Goal: Task Accomplishment & Management: Complete application form

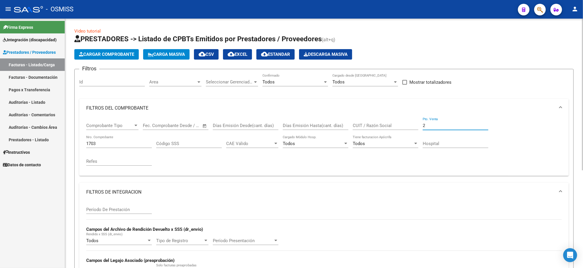
drag, startPoint x: 436, startPoint y: 126, endPoint x: 398, endPoint y: 113, distance: 39.4
click at [398, 120] on div "Comprobante Tipo Comprobante Tipo Start date – End date Fec. Comprobante Desde …" at bounding box center [324, 144] width 476 height 54
type input "1"
drag, startPoint x: 100, startPoint y: 142, endPoint x: 78, endPoint y: 140, distance: 22.2
click at [78, 142] on form "Filtros Id Area Area Seleccionar Gerenciador Seleccionar Gerenciador Todos Conf…" at bounding box center [323, 199] width 499 height 261
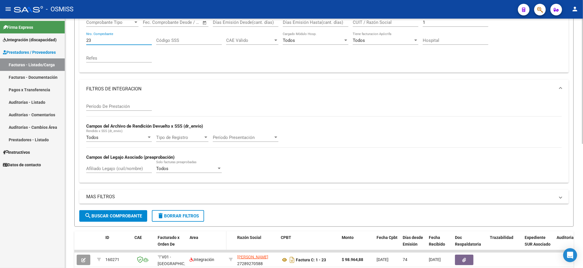
scroll to position [161, 0]
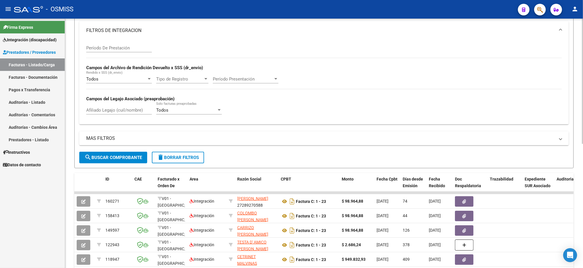
type input "23"
click at [123, 113] on input "Afiliado Legajo (cuil/nombre)" at bounding box center [119, 109] width 66 height 5
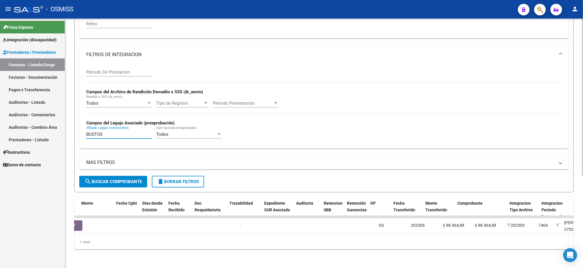
scroll to position [0, 0]
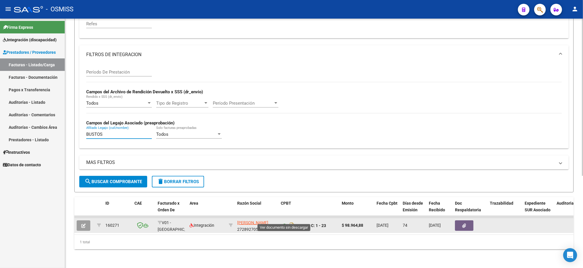
type input "BUSTOS"
click at [285, 222] on icon at bounding box center [285, 225] width 8 height 7
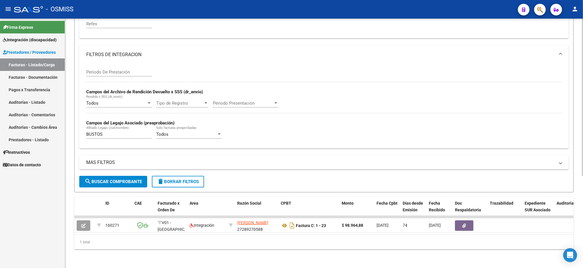
scroll to position [15, 0]
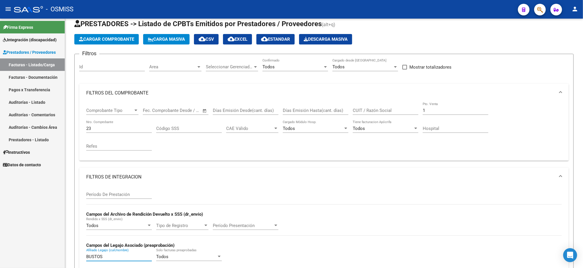
drag, startPoint x: 117, startPoint y: 255, endPoint x: 65, endPoint y: 255, distance: 52.0
click at [65, 255] on mat-sidenav-container "Firma Express Integración (discapacidad) Legajos Prestadores / Proveedores Fact…" at bounding box center [291, 143] width 583 height 249
drag, startPoint x: 432, startPoint y: 110, endPoint x: 405, endPoint y: 109, distance: 26.2
click at [405, 109] on div "Comprobante Tipo Comprobante Tipo Start date – End date Fec. Comprobante Desde …" at bounding box center [324, 129] width 476 height 54
type input "10"
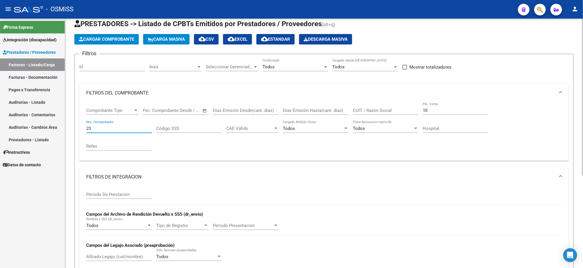
drag, startPoint x: 92, startPoint y: 130, endPoint x: 79, endPoint y: 127, distance: 13.5
click at [79, 128] on div "Comprobante Tipo Comprobante Tipo Start date – End date Fec. Comprobante Desde …" at bounding box center [324, 131] width 490 height 58
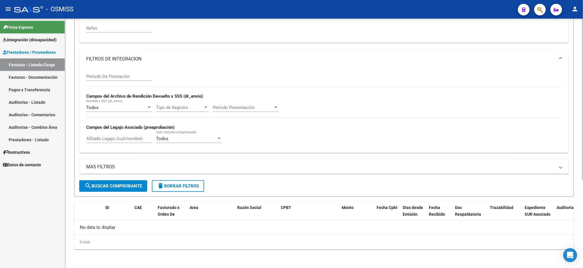
type input "1807"
click at [129, 188] on span "search Buscar Comprobante" at bounding box center [113, 185] width 57 height 5
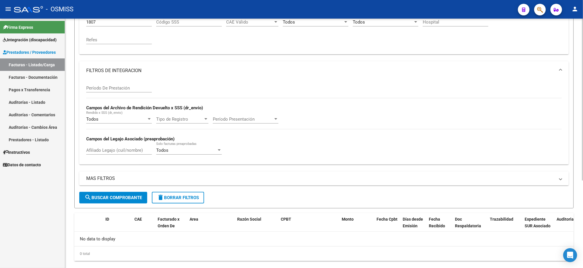
scroll to position [134, 0]
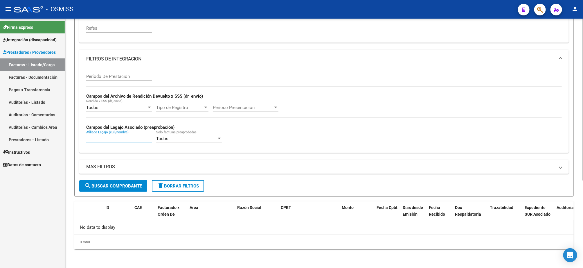
click at [114, 137] on input "Afiliado Legajo (cuil/nombre)" at bounding box center [119, 138] width 66 height 5
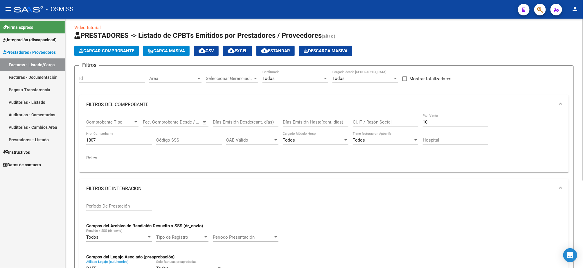
type input "RAFF"
drag, startPoint x: 441, startPoint y: 121, endPoint x: 386, endPoint y: 123, distance: 54.9
click at [386, 123] on div "Comprobante Tipo Comprobante Tipo Start date – End date Fec. Comprobante Desde …" at bounding box center [324, 141] width 476 height 54
drag, startPoint x: 101, startPoint y: 139, endPoint x: 70, endPoint y: 139, distance: 31.1
click at [70, 139] on div "Video tutorial PRESTADORES -> Listado de CPBTs Emitidos por Prestadores / Prove…" at bounding box center [324, 206] width 518 height 382
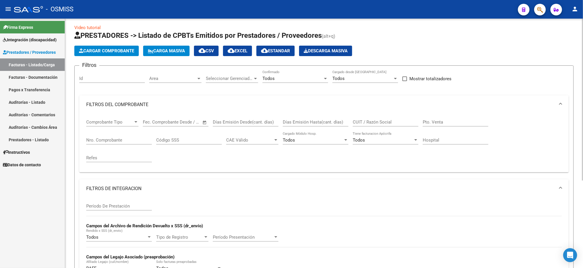
click at [99, 202] on div "Período De Prestación" at bounding box center [119, 204] width 66 height 12
type input "202505"
click at [114, 48] on span "Cargar Comprobante" at bounding box center [106, 50] width 55 height 5
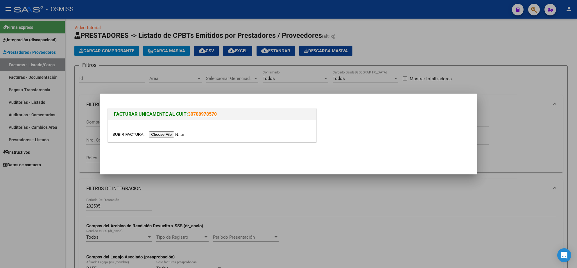
click at [176, 132] on input "file" at bounding box center [148, 134] width 73 height 6
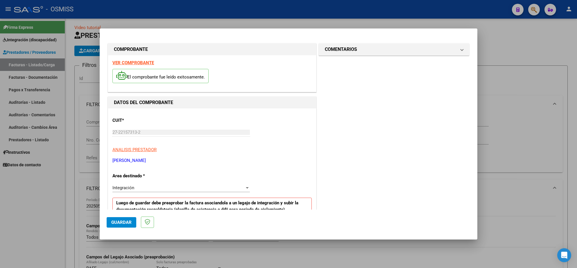
click at [520, 50] on div at bounding box center [288, 134] width 577 height 268
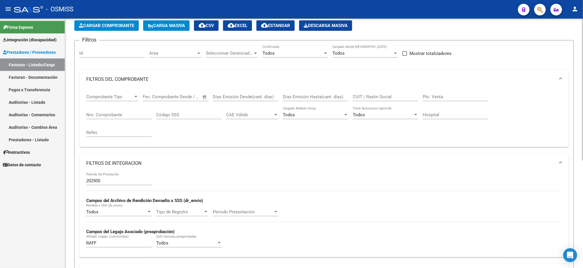
scroll to position [47, 0]
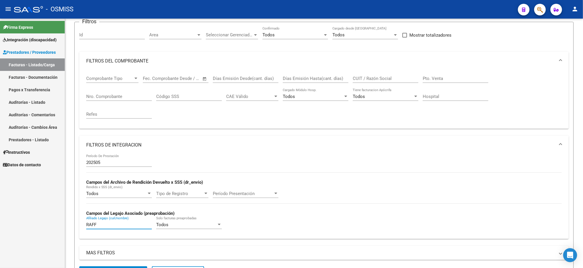
drag, startPoint x: 113, startPoint y: 226, endPoint x: 59, endPoint y: 226, distance: 54.0
click at [59, 226] on mat-sidenav-container "Firma Express Integración (discapacidad) Legajos Prestadores / Proveedores Fact…" at bounding box center [291, 143] width 583 height 249
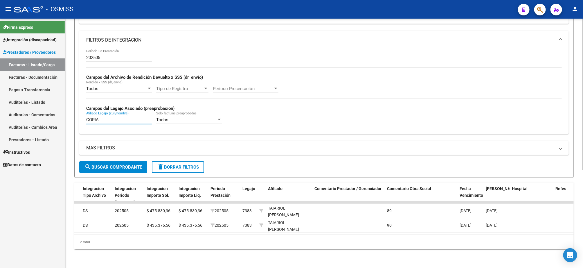
scroll to position [0, 0]
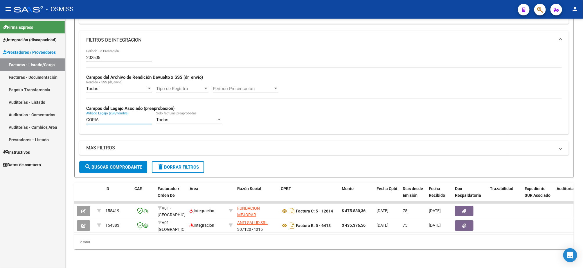
type input "CORIA"
drag, startPoint x: 116, startPoint y: 110, endPoint x: 73, endPoint y: 109, distance: 43.0
click at [73, 109] on div "Video tutorial PRESTADORES -> Listado de CPBTs Emitidos por Prestadores / Prove…" at bounding box center [324, 67] width 518 height 401
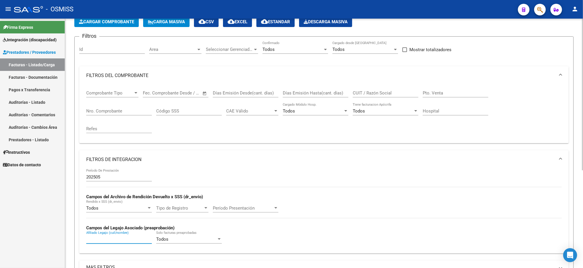
scroll to position [30, 0]
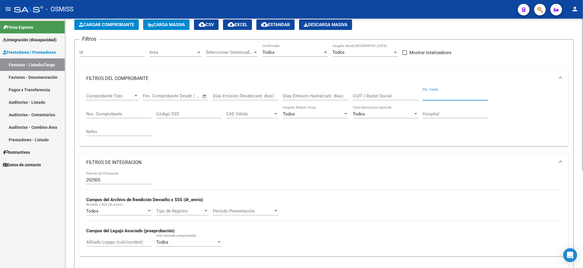
click at [441, 95] on input "Pto. Venta" at bounding box center [456, 95] width 66 height 5
type input "3"
click at [129, 114] on input "Nro. Comprobante" at bounding box center [119, 113] width 66 height 5
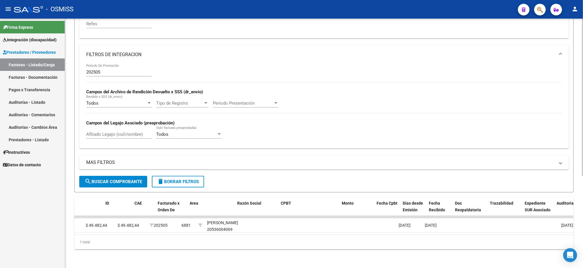
scroll to position [0, 0]
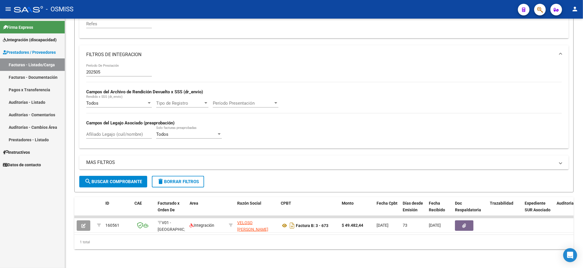
type input "673"
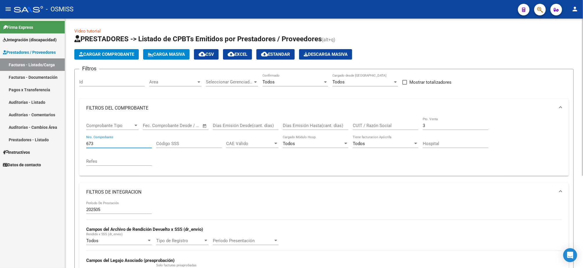
drag, startPoint x: 429, startPoint y: 126, endPoint x: 387, endPoint y: 119, distance: 42.1
click at [388, 126] on div "Comprobante Tipo Comprobante Tipo Start date – End date Fec. Comprobante Desde …" at bounding box center [324, 144] width 476 height 54
type input "6"
drag, startPoint x: 102, startPoint y: 144, endPoint x: 78, endPoint y: 144, distance: 23.5
click at [78, 144] on form "Filtros Id Area Area Seleccionar Gerenciador Seleccionar Gerenciador Todos Conf…" at bounding box center [323, 199] width 499 height 261
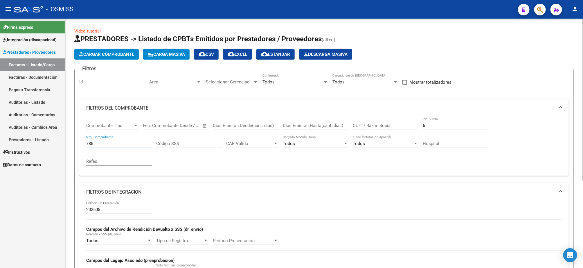
type input "785"
click at [108, 211] on input "202505" at bounding box center [119, 209] width 66 height 5
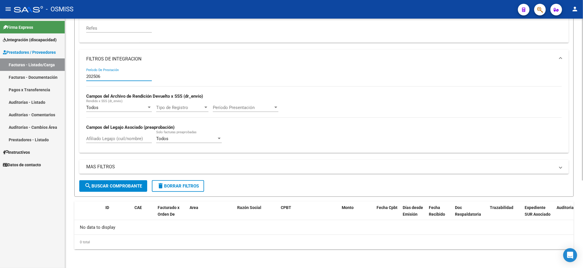
type input "202506"
click at [123, 185] on span "search Buscar Comprobante" at bounding box center [113, 185] width 57 height 5
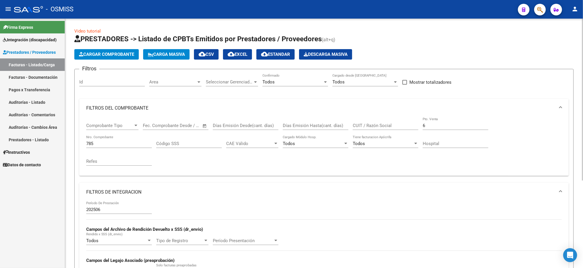
click at [111, 52] on span "Cargar Comprobante" at bounding box center [106, 54] width 55 height 5
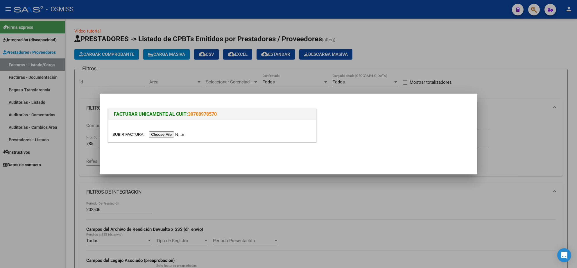
click at [169, 133] on input "file" at bounding box center [148, 134] width 73 height 6
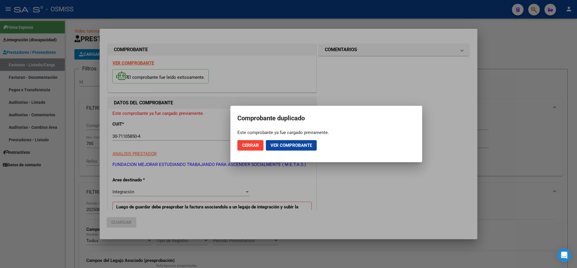
click at [268, 15] on div at bounding box center [288, 134] width 577 height 268
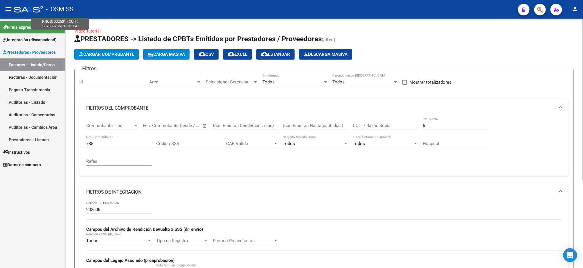
click at [119, 53] on span "Cargar Comprobante" at bounding box center [106, 54] width 55 height 5
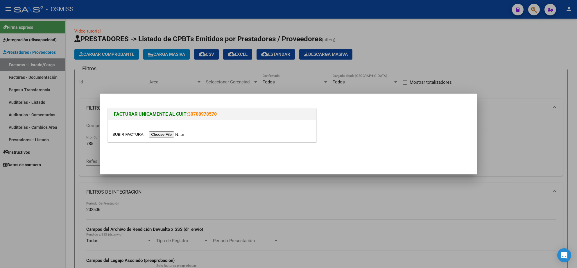
click at [168, 139] on div at bounding box center [212, 131] width 208 height 22
click at [175, 135] on input "file" at bounding box center [148, 134] width 73 height 6
click at [172, 132] on input "file" at bounding box center [148, 134] width 73 height 6
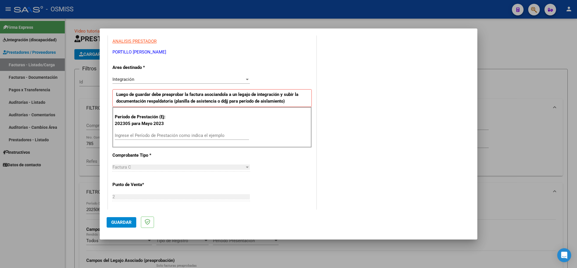
scroll to position [131, 0]
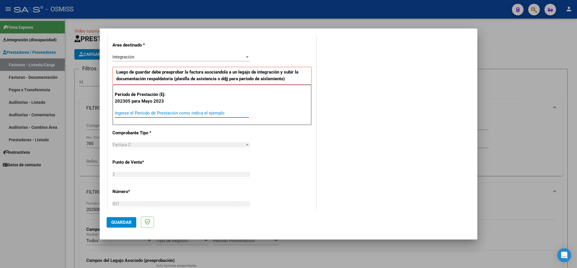
click at [203, 113] on input "Ingrese el Período de Prestación como indica el ejemplo" at bounding box center [182, 112] width 134 height 5
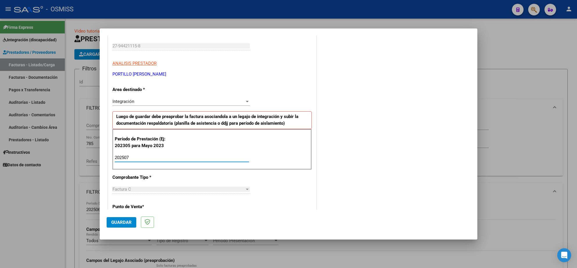
scroll to position [0, 0]
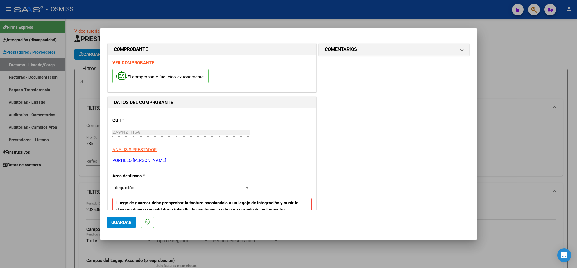
type input "202507"
click at [144, 63] on strong "VER COMPROBANTE" at bounding box center [133, 62] width 42 height 5
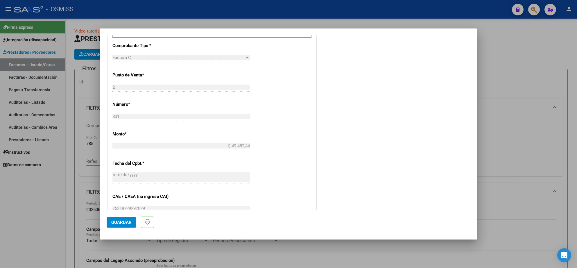
scroll to position [305, 0]
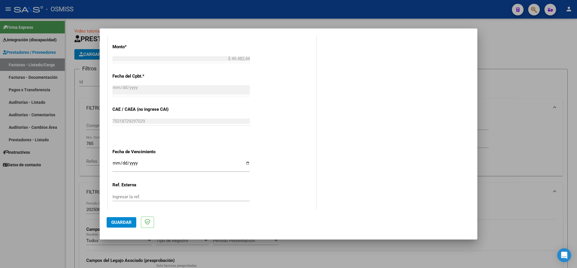
click at [117, 164] on input "Ingresar la fecha" at bounding box center [180, 165] width 137 height 9
type input "[DATE]"
click at [121, 220] on span "Guardar" at bounding box center [121, 222] width 20 height 5
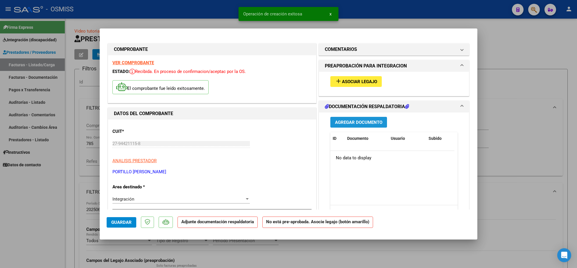
click at [353, 122] on span "Agregar Documento" at bounding box center [358, 122] width 47 height 5
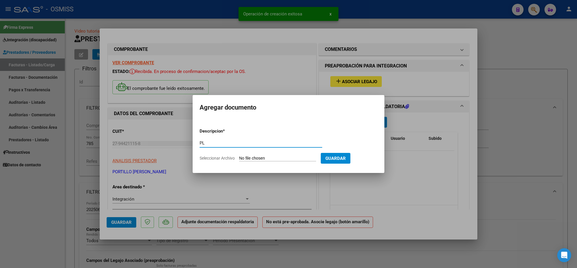
type input "PL"
click at [274, 158] on input "Seleccionar Archivo" at bounding box center [277, 159] width 77 height 6
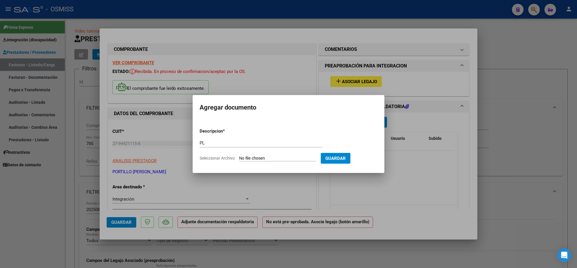
type input "C:\fakepath\As.Jimena 07.25 - [PERSON_NAME].pdf"
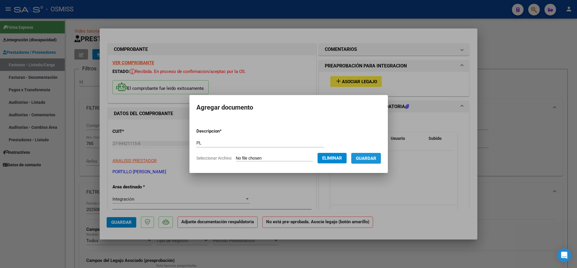
click at [372, 159] on span "Guardar" at bounding box center [366, 158] width 20 height 5
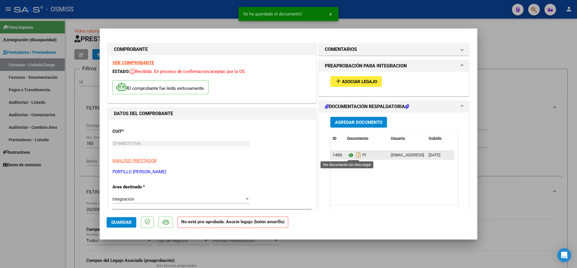
click at [347, 155] on icon at bounding box center [351, 155] width 8 height 7
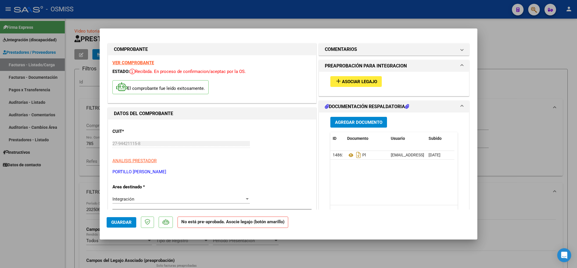
click at [352, 79] on span "Asociar Legajo" at bounding box center [359, 81] width 35 height 5
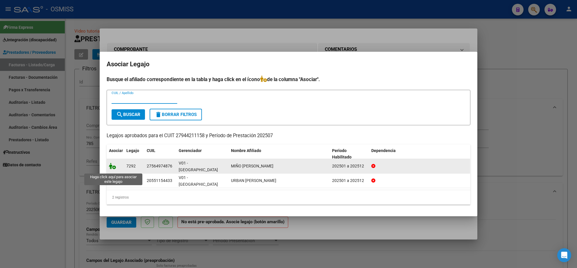
click at [112, 167] on icon at bounding box center [112, 166] width 7 height 6
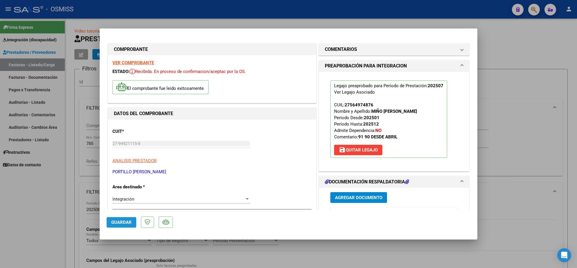
click at [121, 223] on span "Guardar" at bounding box center [121, 222] width 20 height 5
click at [70, 222] on div at bounding box center [288, 134] width 577 height 268
type input "$ 0,00"
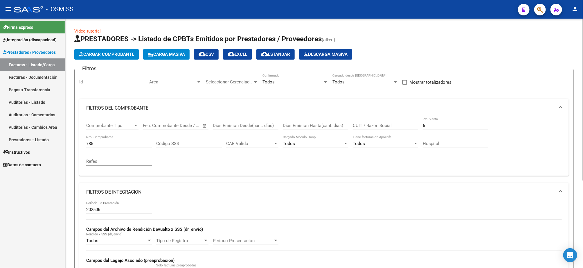
click at [118, 54] on span "Cargar Comprobante" at bounding box center [106, 54] width 55 height 5
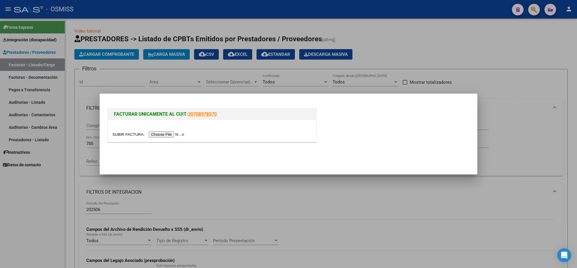
click at [168, 135] on input "file" at bounding box center [148, 134] width 73 height 6
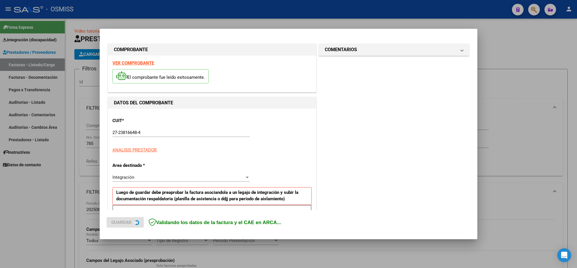
click at [140, 62] on strong "VER COMPROBANTE" at bounding box center [133, 62] width 42 height 5
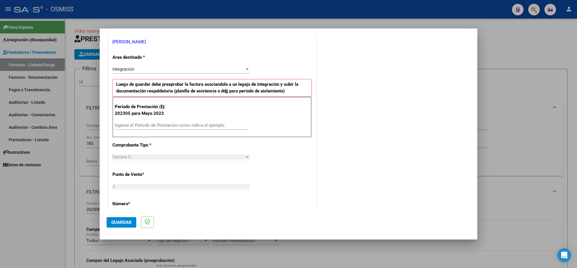
scroll to position [131, 0]
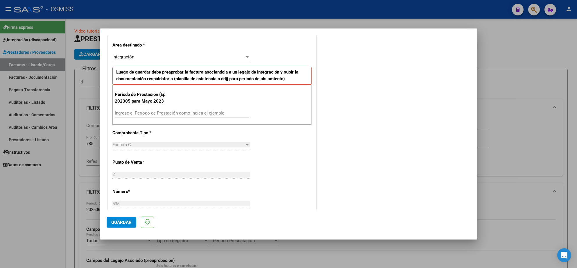
click at [201, 117] on div "Ingrese el Período de Prestación como indica el ejemplo" at bounding box center [182, 113] width 134 height 9
type input "202507"
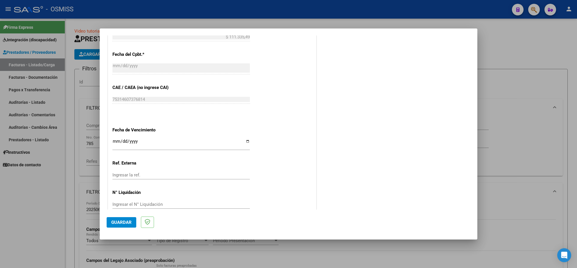
scroll to position [338, 0]
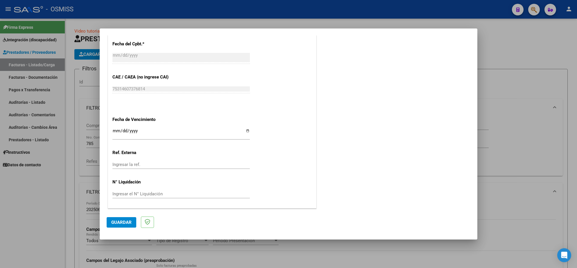
click at [114, 130] on input "Ingresar la fecha" at bounding box center [180, 132] width 137 height 9
type input "[DATE]"
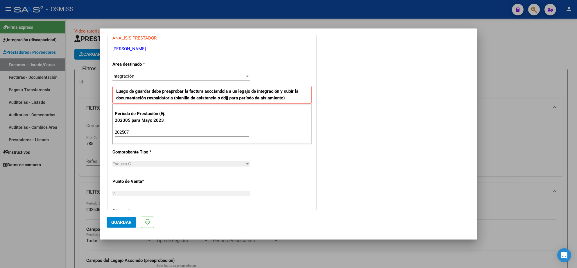
scroll to position [121, 0]
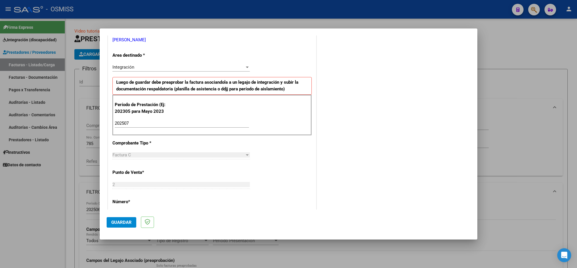
click at [112, 220] on span "Guardar" at bounding box center [121, 222] width 20 height 5
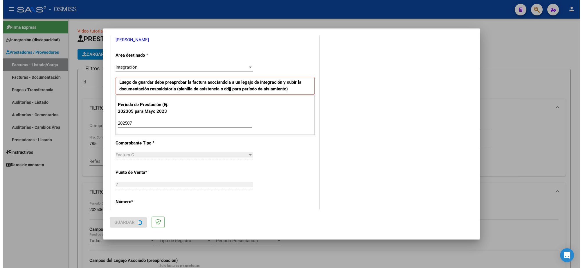
scroll to position [0, 0]
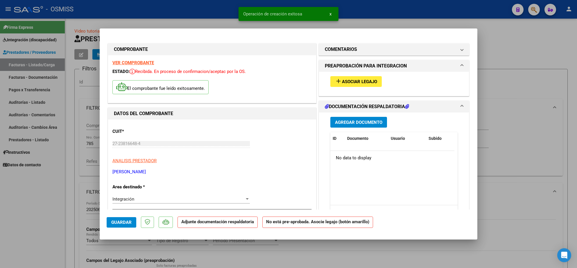
click at [349, 122] on span "Agregar Documento" at bounding box center [358, 122] width 47 height 5
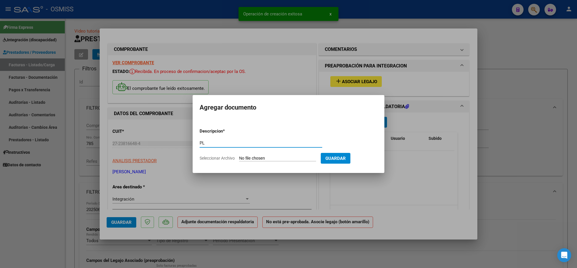
type input "PL"
click at [281, 157] on input "Seleccionar Archivo" at bounding box center [277, 159] width 77 height 6
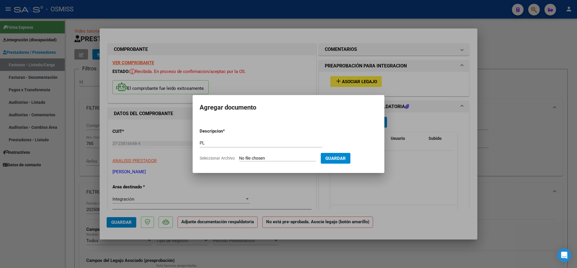
type input "C:\fakepath\Planilla [PERSON_NAME][DATE] - [PERSON_NAME].pdf"
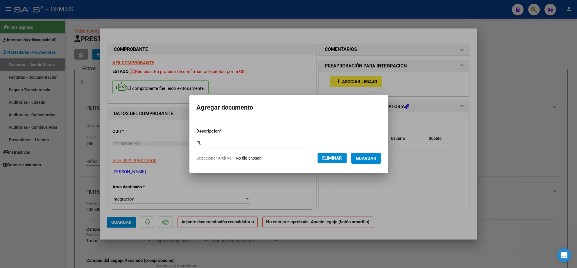
click at [369, 159] on span "Guardar" at bounding box center [366, 158] width 20 height 5
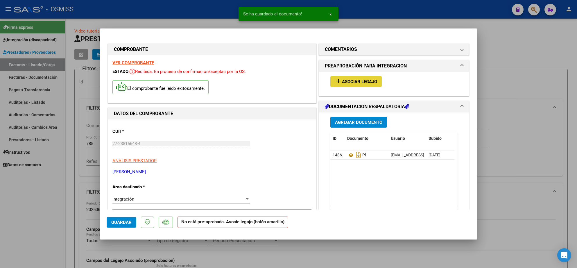
click at [365, 83] on span "Asociar Legajo" at bounding box center [359, 81] width 35 height 5
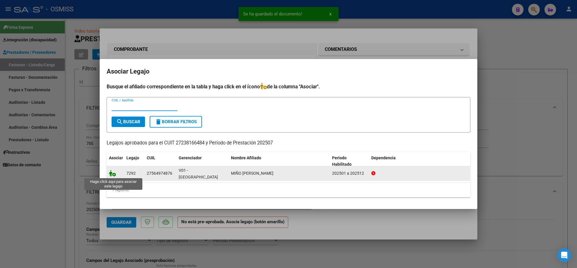
click at [111, 173] on icon at bounding box center [112, 173] width 7 height 6
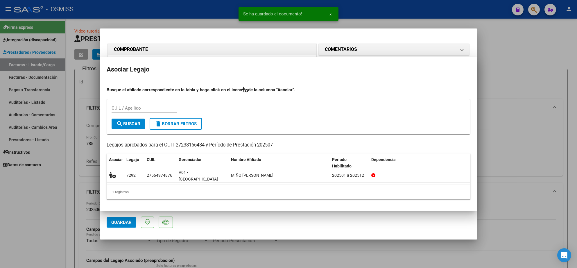
click at [120, 222] on span "Guardar" at bounding box center [121, 222] width 20 height 5
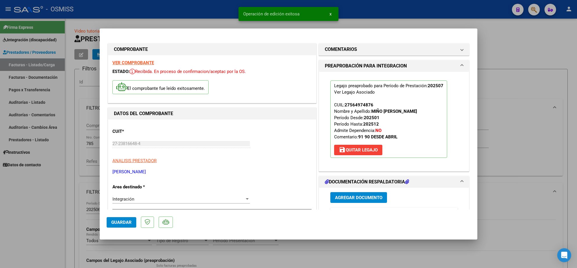
drag, startPoint x: 74, startPoint y: 205, endPoint x: 80, endPoint y: 198, distance: 9.3
click at [74, 205] on div at bounding box center [288, 134] width 577 height 268
type input "$ 0,00"
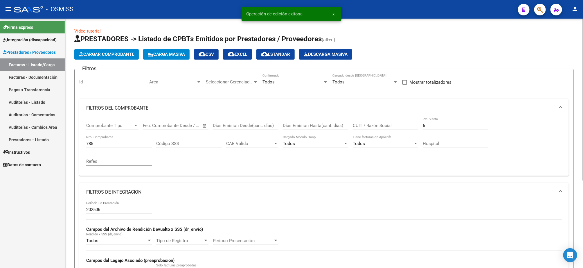
click at [457, 48] on app-list-header "PRESTADORES -> Listado de CPBTs Emitidos por Prestadores / Proveedores (alt+q) …" at bounding box center [323, 181] width 499 height 295
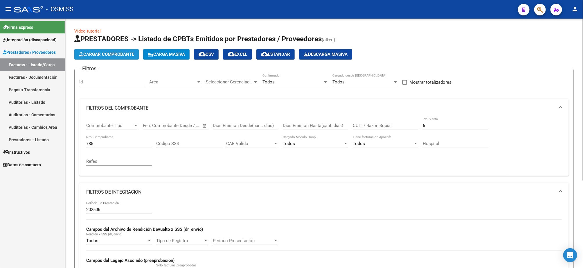
click at [128, 56] on span "Cargar Comprobante" at bounding box center [106, 54] width 55 height 5
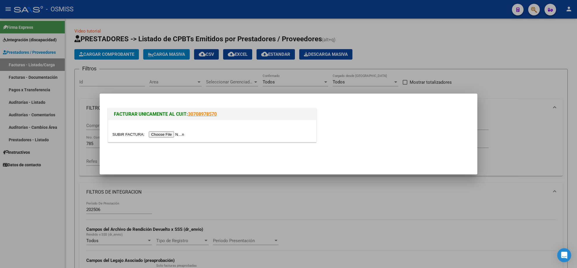
click at [178, 134] on input "file" at bounding box center [148, 134] width 73 height 6
click at [178, 135] on input "file" at bounding box center [148, 134] width 73 height 6
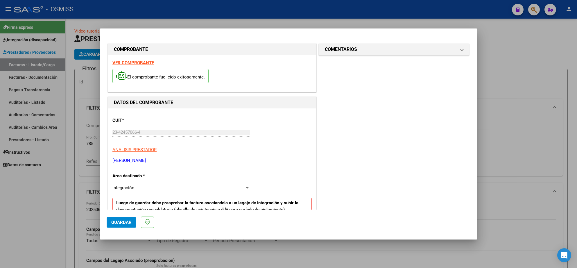
click at [125, 60] on strong "VER COMPROBANTE" at bounding box center [133, 62] width 42 height 5
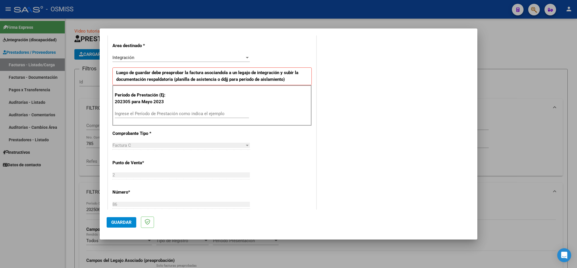
scroll to position [131, 0]
click at [191, 112] on input "Ingrese el Período de Prestación como indica el ejemplo" at bounding box center [182, 112] width 134 height 5
type input "202507"
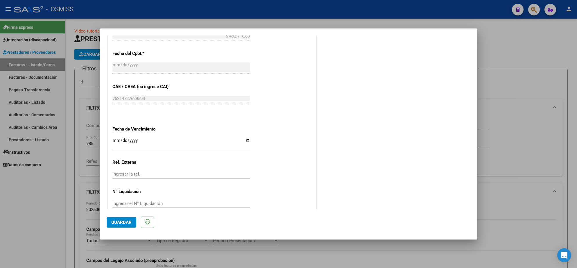
scroll to position [338, 0]
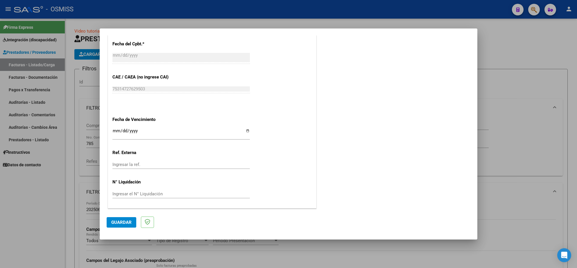
click at [114, 133] on input "Ingresar la fecha" at bounding box center [180, 132] width 137 height 9
type input "[DATE]"
click at [123, 220] on span "Guardar" at bounding box center [121, 222] width 20 height 5
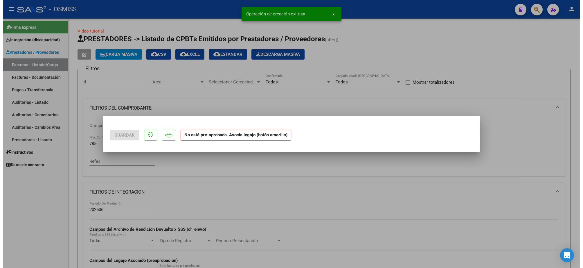
scroll to position [0, 0]
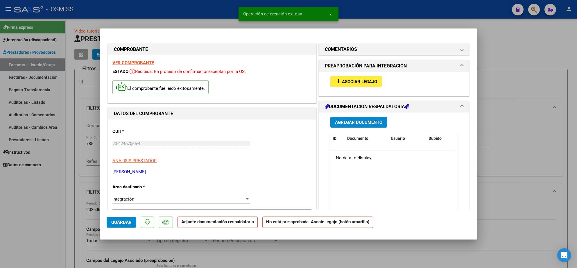
click at [353, 123] on span "Agregar Documento" at bounding box center [358, 122] width 47 height 5
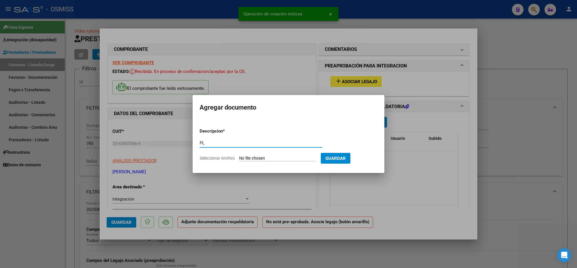
type input "PL"
click at [271, 157] on input "Seleccionar Archivo" at bounding box center [277, 159] width 77 height 6
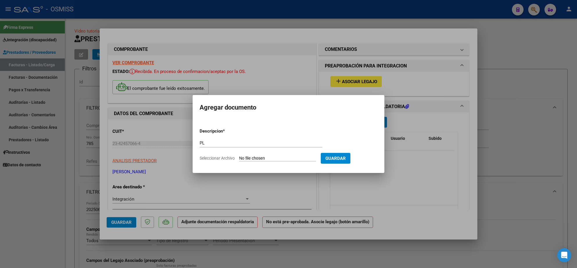
type input "C:\fakepath\JULIO ASISTENCIA A PRESTACIÓN TERAPIAS SUAREZ MIQUEAS 2025 - [PERSO…"
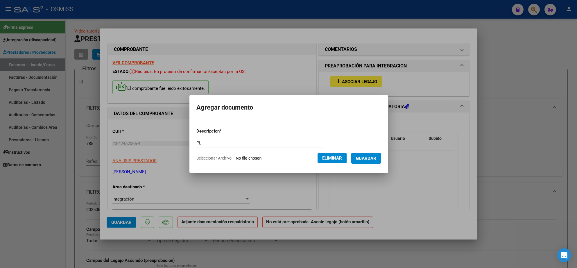
click at [369, 159] on span "Guardar" at bounding box center [366, 158] width 20 height 5
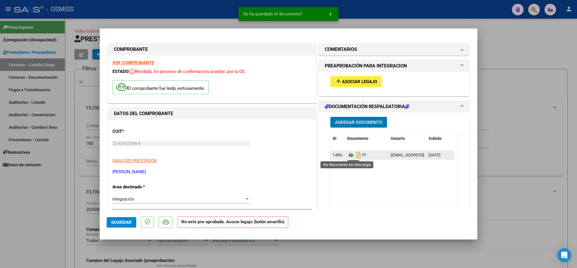
click at [347, 156] on icon at bounding box center [351, 155] width 8 height 7
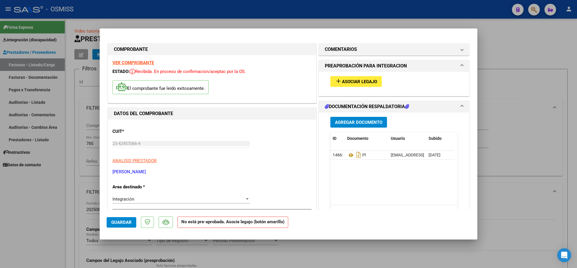
click at [347, 84] on span "Asociar Legajo" at bounding box center [359, 81] width 35 height 5
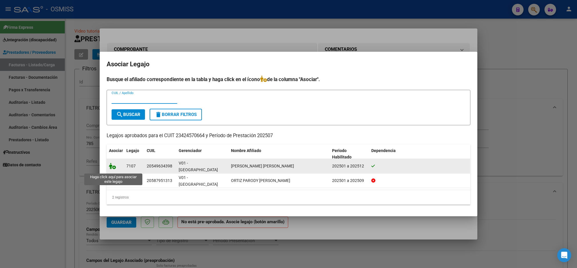
click at [111, 169] on icon at bounding box center [112, 166] width 7 height 6
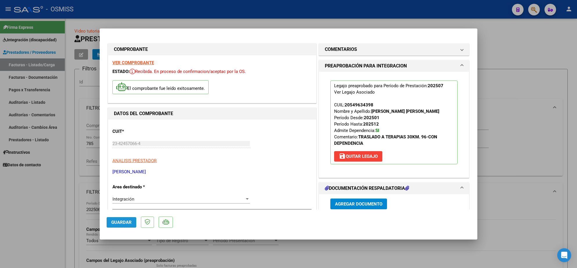
click at [121, 220] on span "Guardar" at bounding box center [121, 222] width 20 height 5
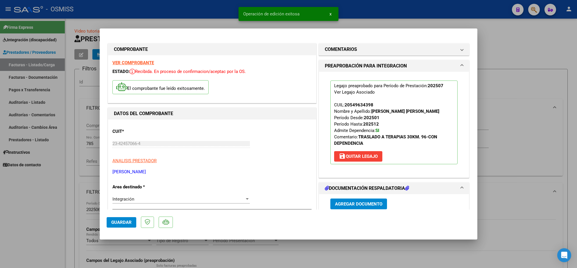
click at [123, 221] on span "Guardar" at bounding box center [121, 222] width 20 height 5
click at [60, 221] on div at bounding box center [288, 134] width 577 height 268
type input "$ 0,00"
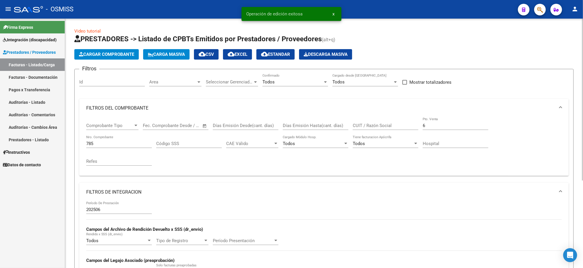
click at [418, 40] on h1 "PRESTADORES -> Listado de CPBTs Emitidos por Prestadores / Proveedores (alt+q)" at bounding box center [323, 39] width 499 height 10
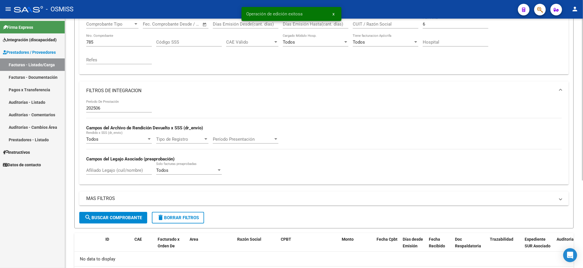
scroll to position [134, 0]
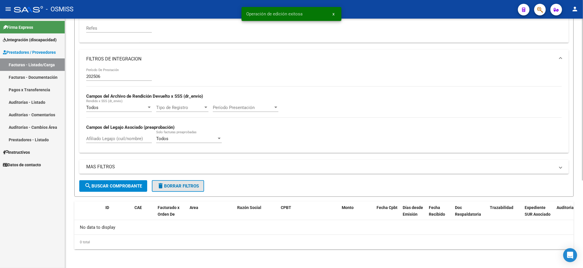
click at [192, 188] on span "delete Borrar Filtros" at bounding box center [178, 185] width 42 height 5
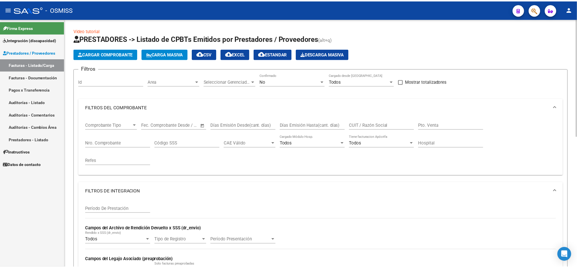
scroll to position [0, 0]
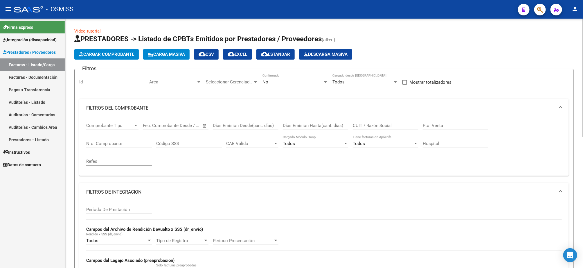
click at [120, 54] on span "Cargar Comprobante" at bounding box center [106, 54] width 55 height 5
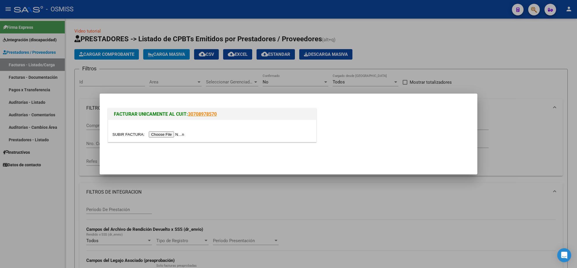
click at [164, 133] on input "file" at bounding box center [148, 134] width 73 height 6
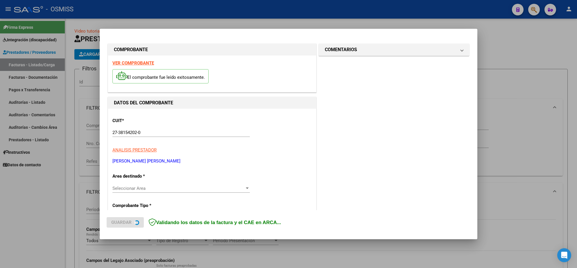
click at [145, 65] on strong "VER COMPROBANTE" at bounding box center [133, 62] width 42 height 5
click at [145, 61] on strong "VER COMPROBANTE" at bounding box center [133, 62] width 42 height 5
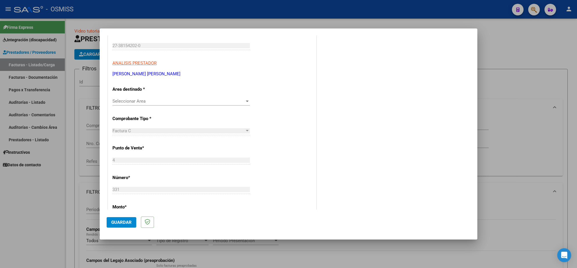
scroll to position [87, 0]
click at [173, 100] on span "Seleccionar Area" at bounding box center [178, 100] width 132 height 5
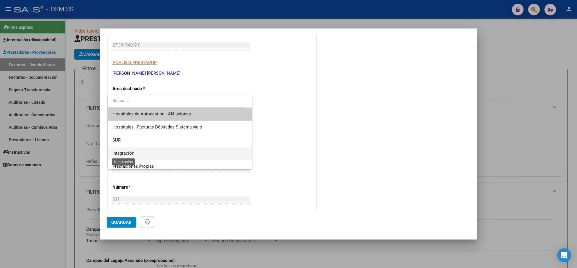
click at [128, 153] on span "Integración" at bounding box center [123, 152] width 22 height 5
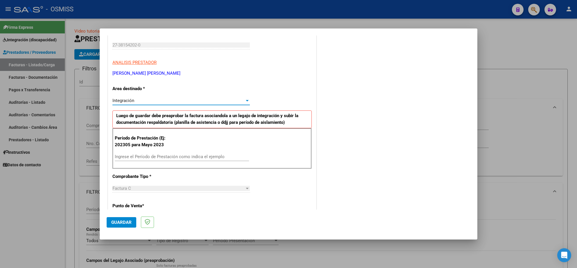
click at [143, 159] on input "Ingrese el Período de Prestación como indica el ejemplo" at bounding box center [182, 156] width 134 height 5
type input "202507"
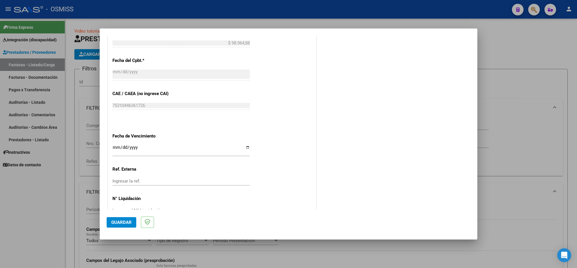
scroll to position [338, 0]
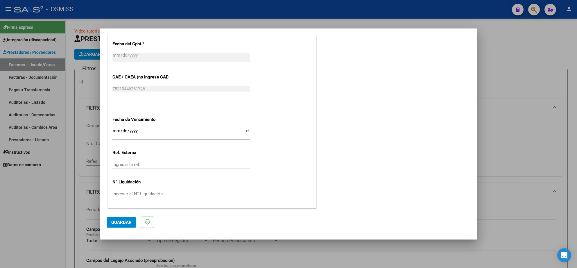
click at [118, 131] on input "Ingresar la fecha" at bounding box center [180, 132] width 137 height 9
type input "[DATE]"
click at [118, 220] on span "Guardar" at bounding box center [121, 222] width 20 height 5
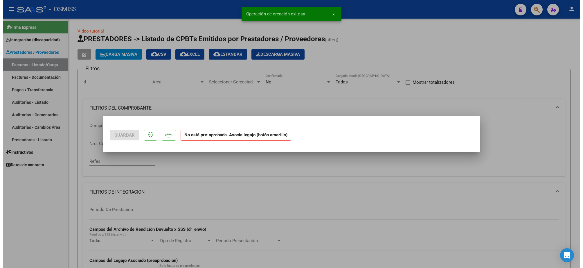
scroll to position [0, 0]
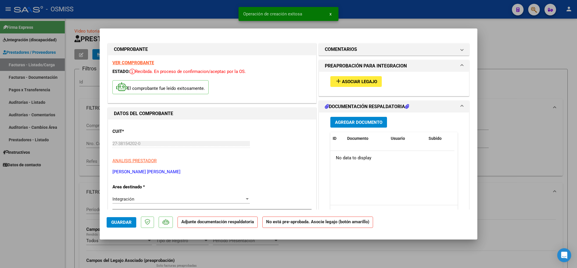
click at [364, 121] on span "Agregar Documento" at bounding box center [358, 122] width 47 height 5
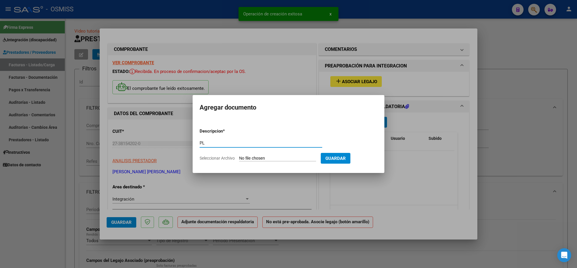
type input "PL"
click at [276, 160] on input "Seleccionar Archivo" at bounding box center [277, 159] width 77 height 6
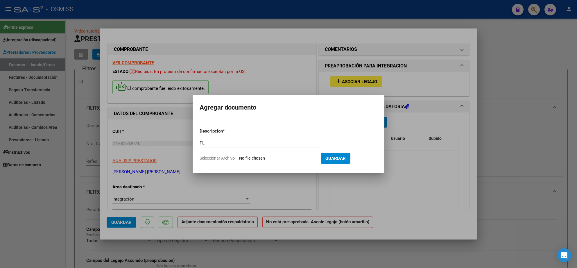
type input "C:\fakepath\PLANILLA DE ASISTENCIA [PERSON_NAME].pdf"
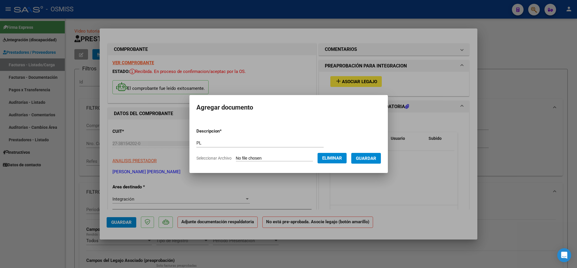
click at [371, 163] on form "Descripcion * PL Escriba aquí una descripcion Seleccionar Archivo Eliminar Guar…" at bounding box center [288, 144] width 184 height 42
click at [372, 158] on span "Guardar" at bounding box center [366, 158] width 20 height 5
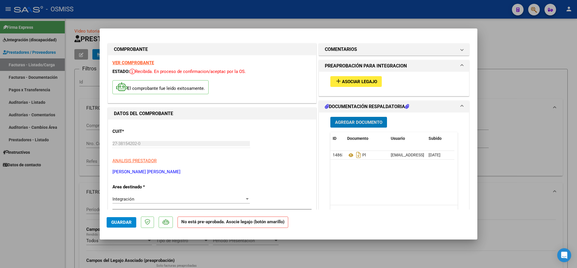
click at [360, 83] on span "Asociar Legajo" at bounding box center [359, 81] width 35 height 5
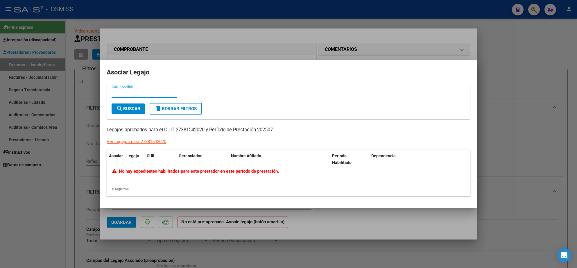
click at [348, 36] on div at bounding box center [288, 134] width 577 height 268
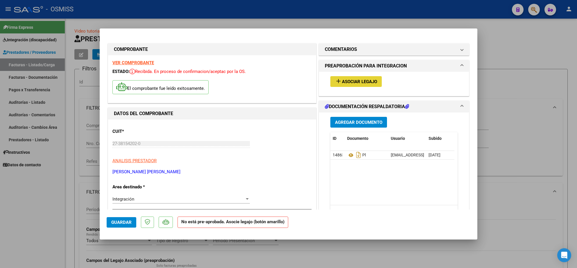
click at [352, 84] on span "Asociar Legajo" at bounding box center [359, 81] width 35 height 5
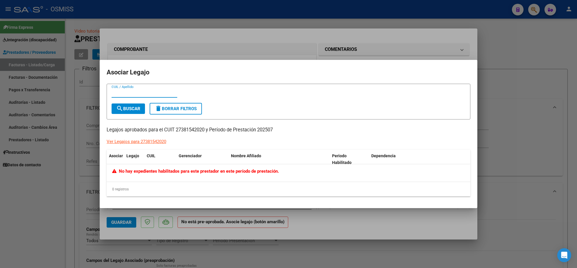
click at [286, 46] on div at bounding box center [288, 134] width 577 height 268
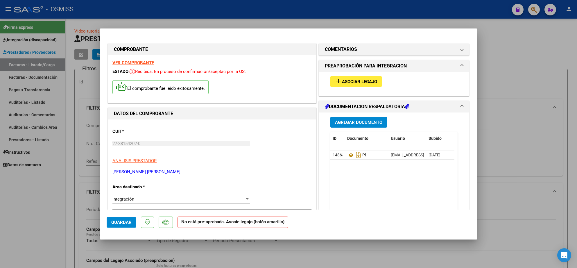
click at [352, 81] on span "Asociar Legajo" at bounding box center [359, 81] width 35 height 5
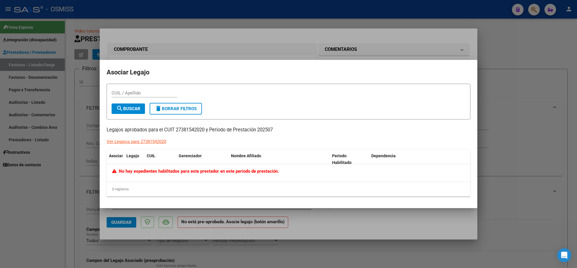
click at [267, 31] on div at bounding box center [288, 134] width 577 height 268
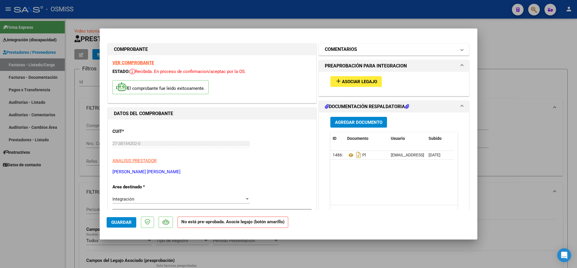
click at [353, 46] on h1 "COMENTARIOS" at bounding box center [341, 49] width 32 height 7
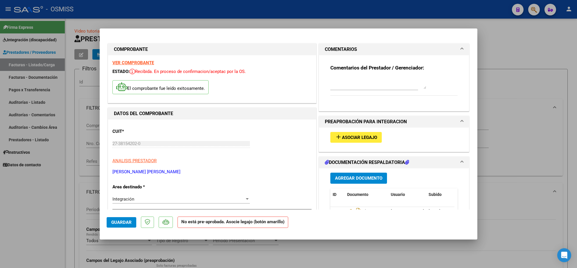
click at [356, 85] on textarea at bounding box center [378, 83] width 96 height 12
type textarea "QUIROGA"
drag, startPoint x: 348, startPoint y: 79, endPoint x: 327, endPoint y: 79, distance: 20.9
click at [330, 79] on textarea "QUIROGA" at bounding box center [378, 83] width 96 height 12
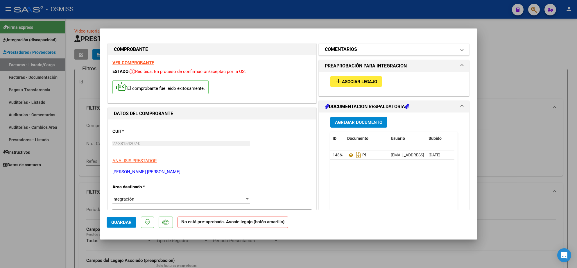
click at [375, 51] on mat-panel-title "COMENTARIOS" at bounding box center [390, 49] width 131 height 7
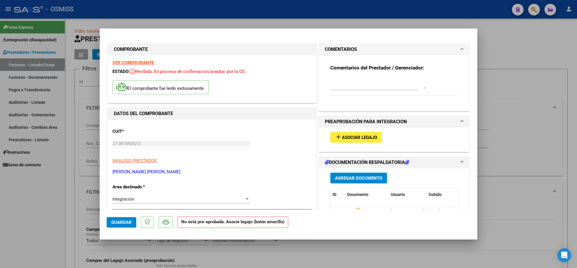
click at [337, 78] on textarea at bounding box center [378, 83] width 96 height 12
paste textarea "[PERSON_NAME]"
type textarea "SIN LEGAJO PARA ASOCIAR [PERSON_NAME]"
click at [127, 218] on button "Guardar" at bounding box center [122, 222] width 30 height 10
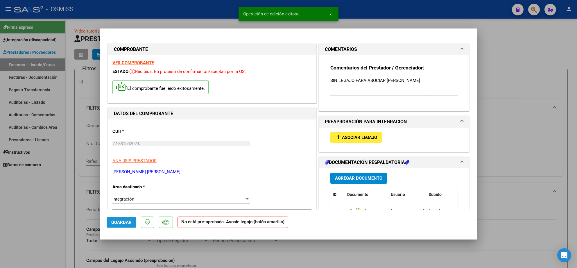
click at [131, 221] on span "Guardar" at bounding box center [121, 222] width 20 height 5
click at [70, 222] on div at bounding box center [288, 134] width 577 height 268
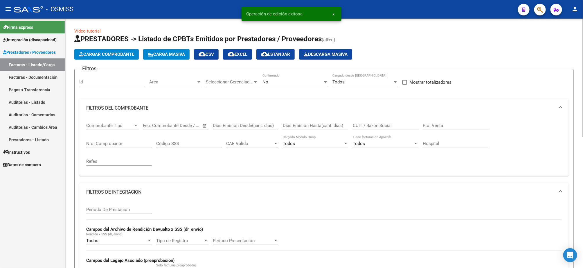
click at [410, 41] on h1 "PRESTADORES -> Listado de CPBTs Emitidos por Prestadores / Proveedores (alt+q)" at bounding box center [323, 39] width 499 height 10
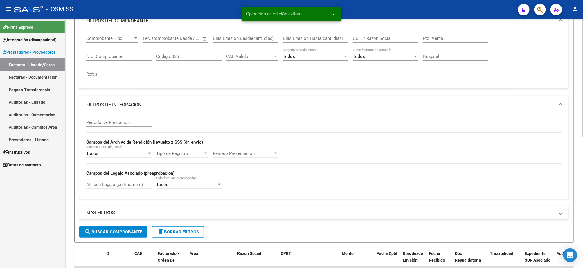
scroll to position [174, 0]
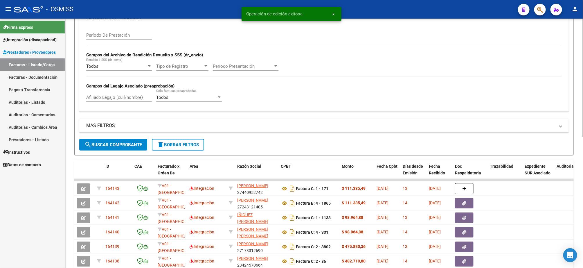
click at [196, 146] on span "delete Borrar Filtros" at bounding box center [178, 144] width 42 height 5
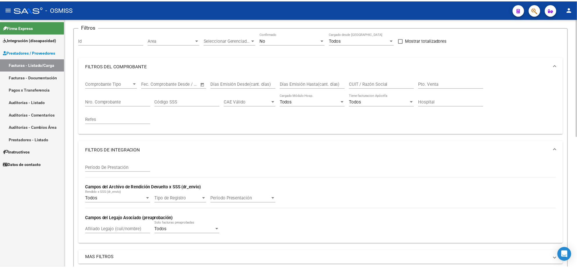
scroll to position [0, 0]
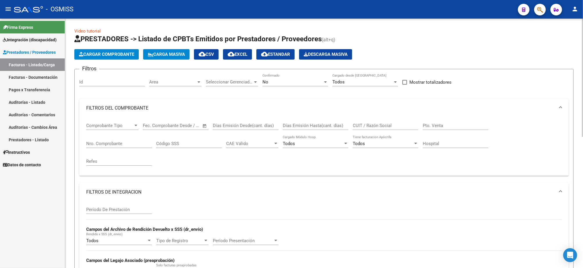
click at [132, 53] on span "Cargar Comprobante" at bounding box center [106, 54] width 55 height 5
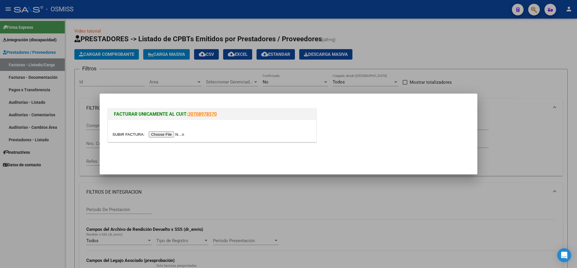
click at [168, 133] on input "file" at bounding box center [148, 134] width 73 height 6
click at [168, 134] on input "file" at bounding box center [148, 134] width 73 height 6
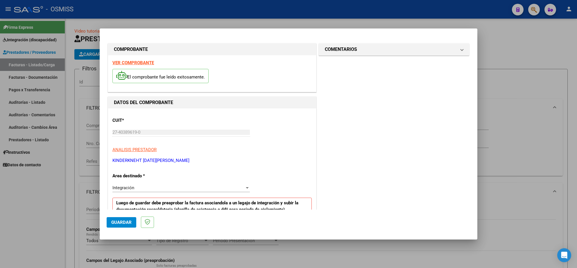
click at [150, 59] on div "VER COMPROBANTE El comprobante fue leído exitosamente." at bounding box center [212, 73] width 208 height 37
click at [139, 62] on strong "VER COMPROBANTE" at bounding box center [133, 62] width 42 height 5
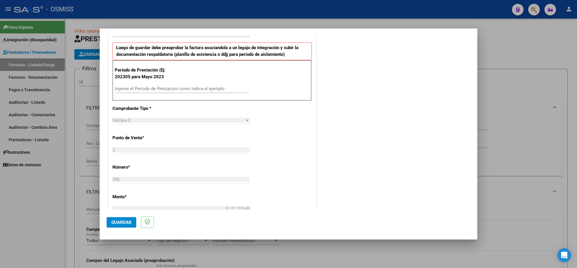
scroll to position [174, 0]
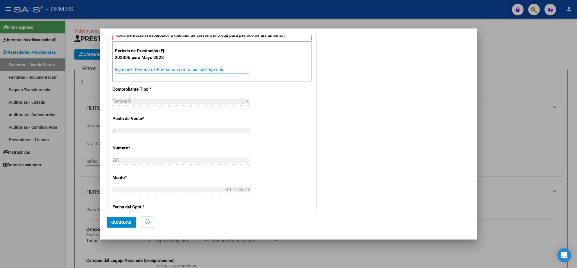
click at [218, 71] on input "Ingrese el Período de Prestación como indica el ejemplo" at bounding box center [182, 69] width 134 height 5
type input "202507"
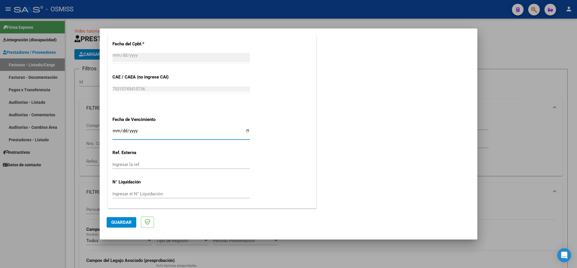
click at [115, 130] on input "Ingresar la fecha" at bounding box center [180, 132] width 137 height 9
type input "[DATE]"
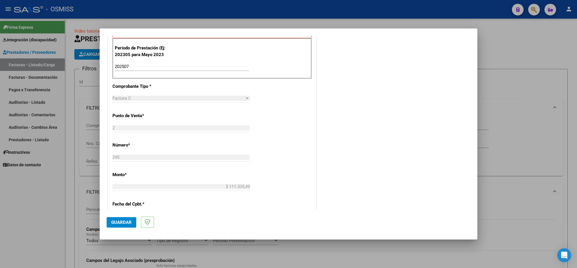
scroll to position [164, 0]
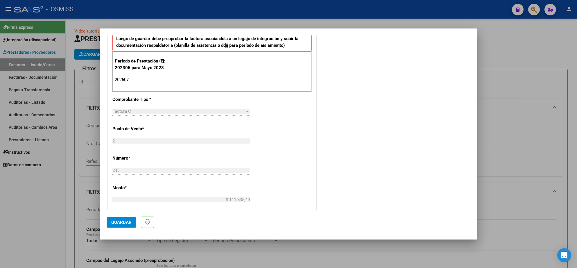
click at [121, 220] on span "Guardar" at bounding box center [121, 222] width 20 height 5
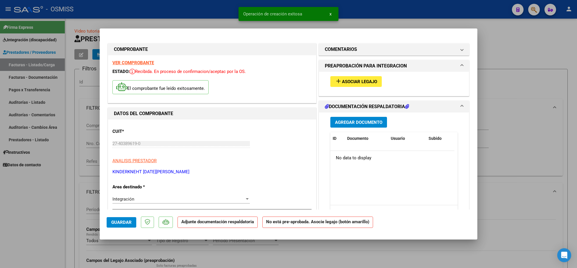
click at [348, 120] on span "Agregar Documento" at bounding box center [358, 122] width 47 height 5
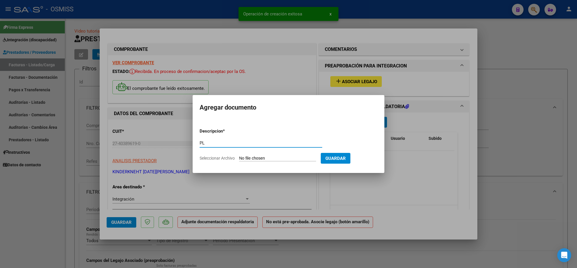
type input "PL"
click at [248, 157] on input "Seleccionar Archivo" at bounding box center [277, 159] width 77 height 6
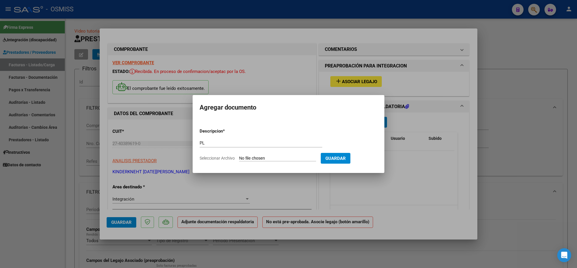
type input "C:\fakepath\planilla [PERSON_NAME].pdf"
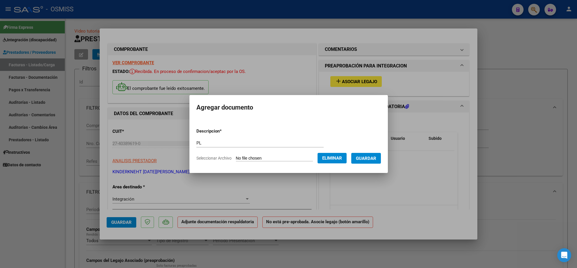
click at [375, 159] on span "Guardar" at bounding box center [366, 158] width 20 height 5
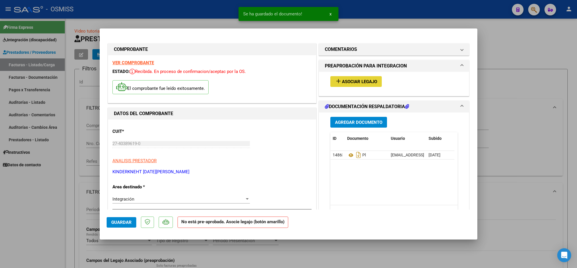
click at [369, 82] on span "Asociar Legajo" at bounding box center [359, 81] width 35 height 5
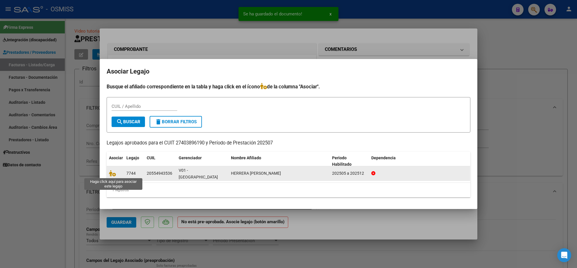
click at [117, 174] on span at bounding box center [113, 173] width 9 height 5
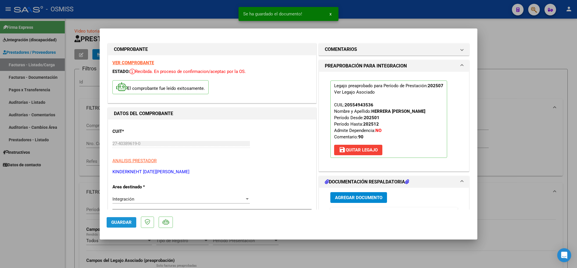
click at [121, 221] on span "Guardar" at bounding box center [121, 222] width 20 height 5
click at [121, 216] on mat-dialog-actions "Guardar" at bounding box center [289, 220] width 364 height 23
click at [121, 220] on span "Guardar" at bounding box center [121, 222] width 20 height 5
drag, startPoint x: 116, startPoint y: 223, endPoint x: 258, endPoint y: 166, distance: 152.7
click at [117, 223] on span "Guardar" at bounding box center [121, 222] width 20 height 5
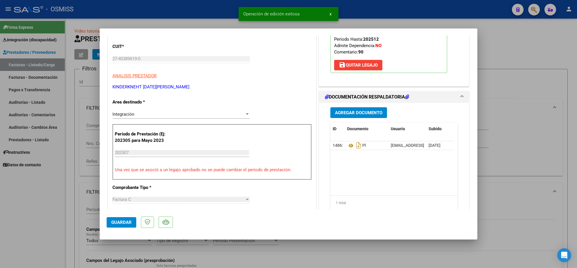
scroll to position [131, 0]
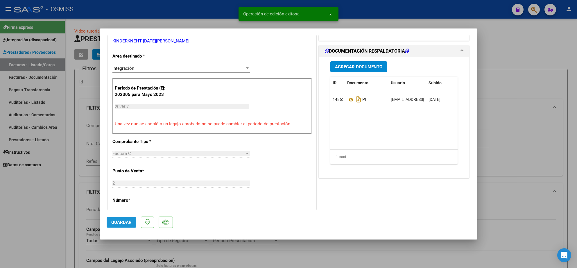
click at [114, 220] on span "Guardar" at bounding box center [121, 222] width 20 height 5
click at [58, 224] on div at bounding box center [288, 134] width 577 height 268
type input "$ 0,00"
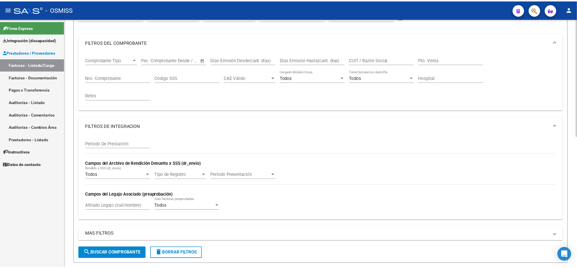
scroll to position [0, 0]
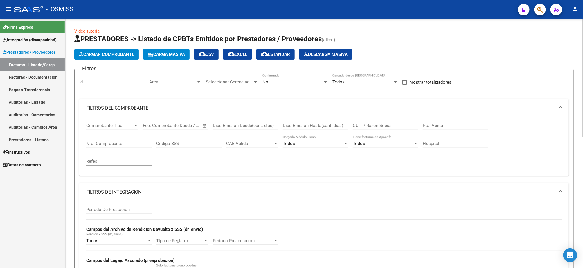
click at [134, 55] on span "Cargar Comprobante" at bounding box center [106, 54] width 55 height 5
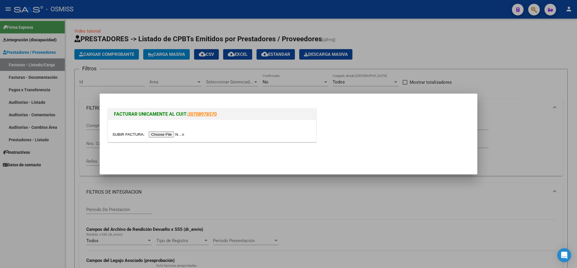
click at [172, 133] on input "file" at bounding box center [148, 134] width 73 height 6
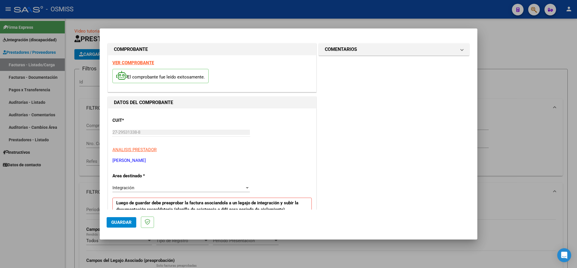
click at [136, 65] on div "VER COMPROBANTE El comprobante fue leído exitosamente." at bounding box center [212, 73] width 208 height 37
click at [139, 63] on strong "VER COMPROBANTE" at bounding box center [133, 62] width 42 height 5
click at [132, 64] on strong "VER COMPROBANTE" at bounding box center [133, 62] width 42 height 5
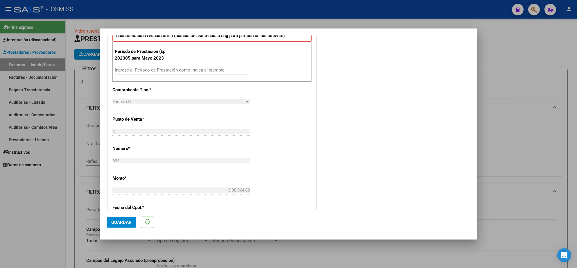
scroll to position [174, 0]
click at [202, 69] on input "Ingrese el Período de Prestación como indica el ejemplo" at bounding box center [182, 69] width 134 height 5
type input "202507"
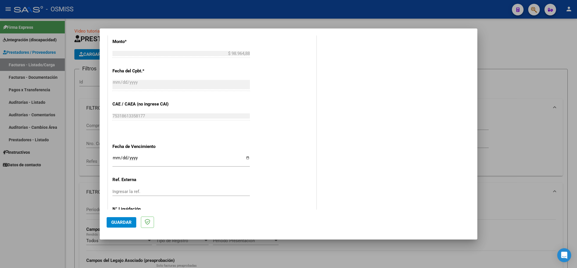
scroll to position [338, 0]
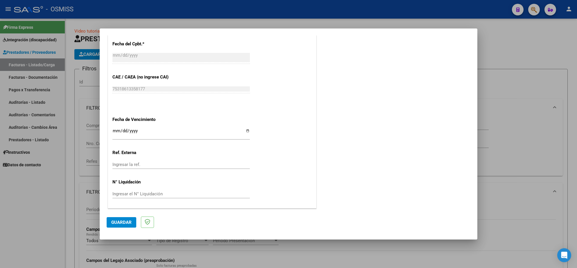
click at [116, 133] on input "Ingresar la fecha" at bounding box center [180, 132] width 137 height 9
type input "[DATE]"
click at [128, 220] on span "Guardar" at bounding box center [121, 222] width 20 height 5
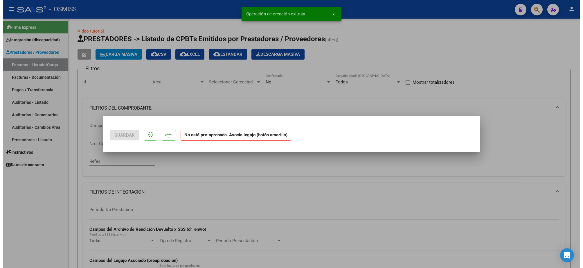
scroll to position [0, 0]
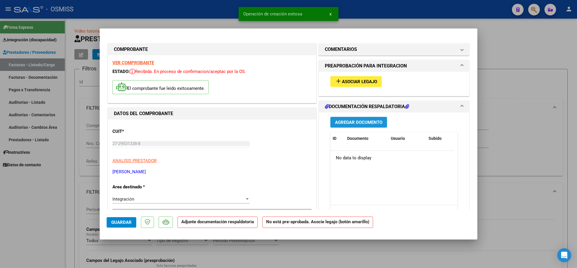
click at [370, 122] on span "Agregar Documento" at bounding box center [358, 122] width 47 height 5
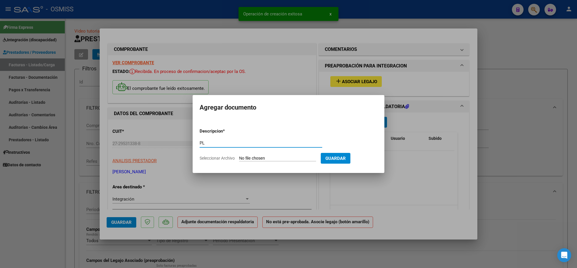
type input "PL"
click at [283, 159] on input "Seleccionar Archivo" at bounding box center [277, 159] width 77 height 6
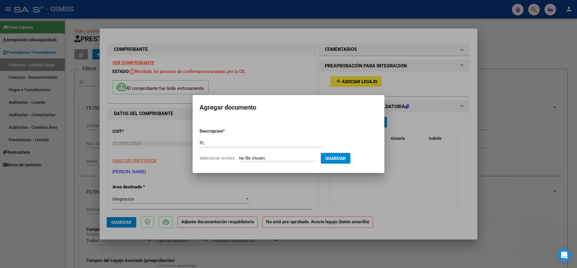
type input "C:\fakepath\Herrera asistencia [DATE] - [PERSON_NAME].pdf"
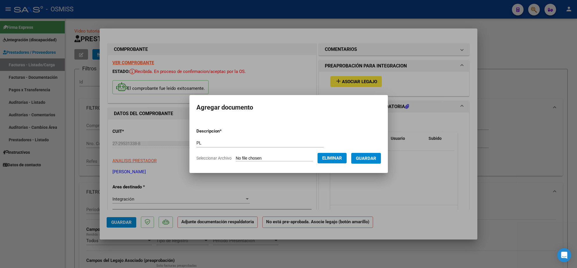
drag, startPoint x: 374, startPoint y: 157, endPoint x: 383, endPoint y: 135, distance: 23.6
click at [373, 157] on span "Guardar" at bounding box center [366, 158] width 20 height 5
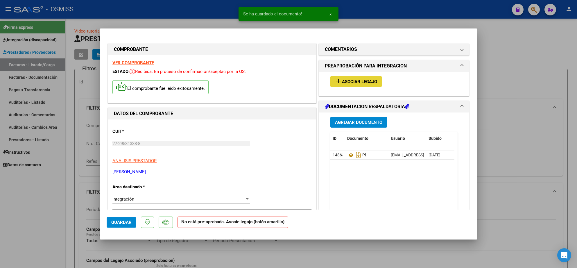
click at [366, 82] on span "Asociar Legajo" at bounding box center [359, 81] width 35 height 5
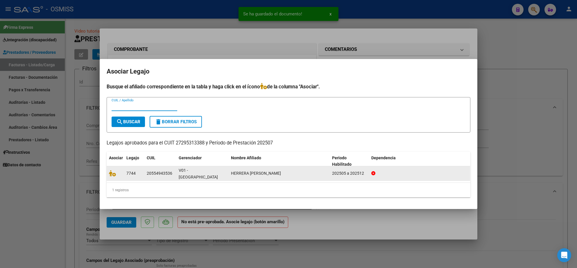
click at [113, 177] on datatable-body-cell at bounding box center [115, 173] width 17 height 14
click at [113, 176] on icon at bounding box center [112, 173] width 7 height 6
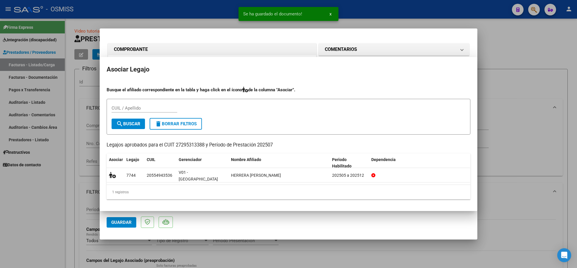
drag, startPoint x: 122, startPoint y: 222, endPoint x: 117, endPoint y: 220, distance: 5.8
click at [122, 222] on span "Guardar" at bounding box center [121, 222] width 20 height 5
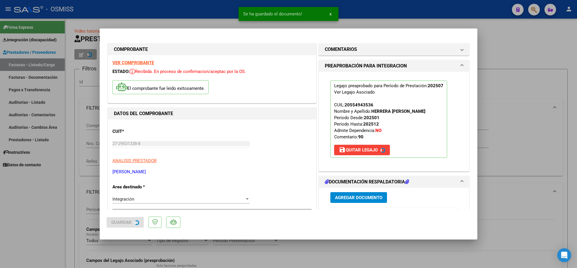
click at [59, 222] on div at bounding box center [288, 134] width 577 height 268
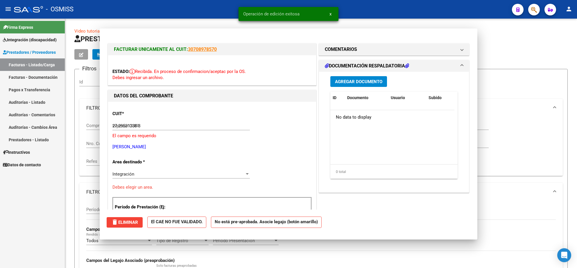
type input "$ 0,00"
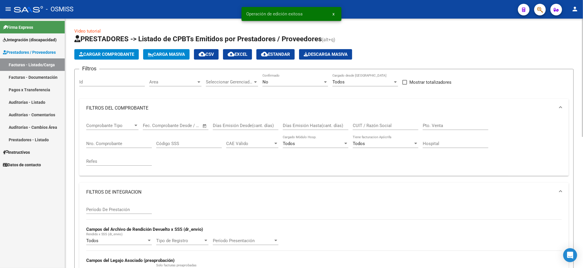
click at [374, 33] on div "Video tutorial PRESTADORES -> Listado de CPBTs Emitidos por Prestadores / Prove…" at bounding box center [323, 272] width 499 height 489
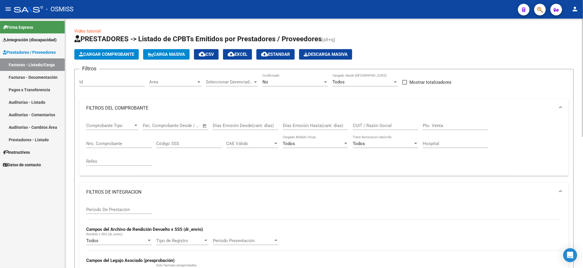
click at [127, 58] on button "Cargar Comprobante" at bounding box center [106, 54] width 64 height 10
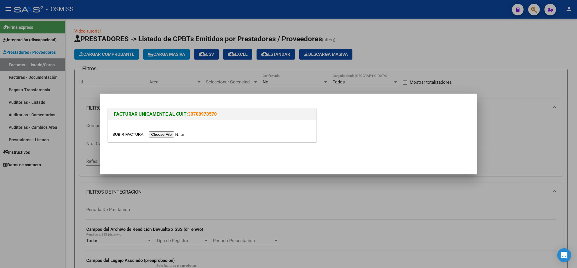
click at [180, 134] on input "file" at bounding box center [148, 134] width 73 height 6
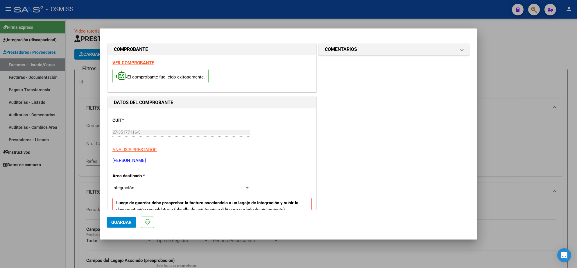
click at [141, 64] on strong "VER COMPROBANTE" at bounding box center [133, 62] width 42 height 5
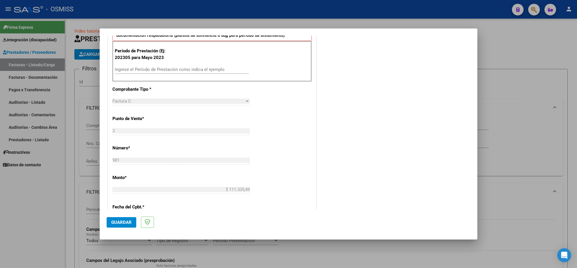
click at [194, 74] on div "Ingrese el Período de Prestación como indica el ejemplo" at bounding box center [182, 69] width 134 height 9
type input "202507"
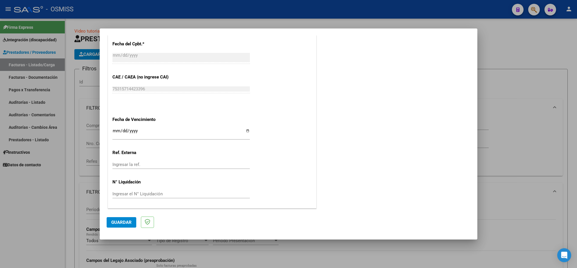
click at [114, 131] on input "Ingresar la fecha" at bounding box center [180, 132] width 137 height 9
type input "[DATE]"
click at [121, 220] on span "Guardar" at bounding box center [121, 222] width 20 height 5
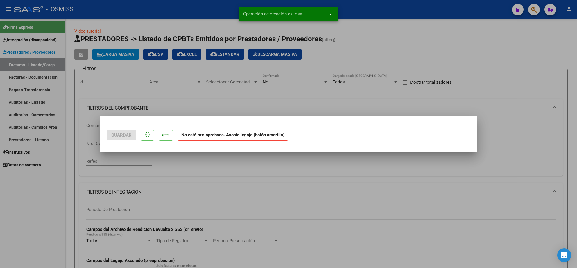
scroll to position [0, 0]
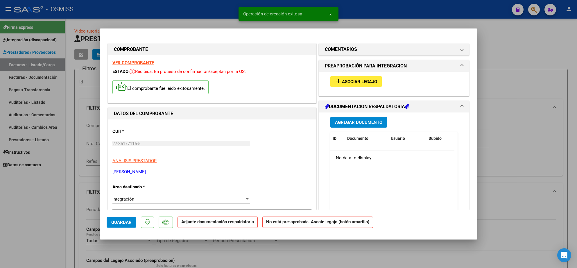
click at [336, 122] on span "Agregar Documento" at bounding box center [358, 122] width 47 height 5
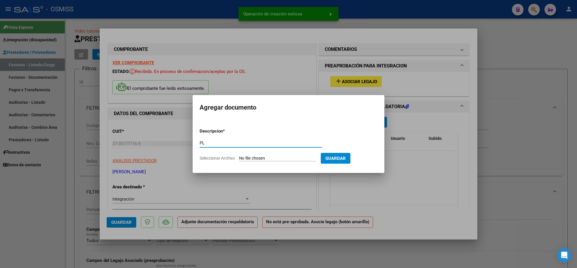
type input "PL"
click at [264, 159] on input "Seleccionar Archivo" at bounding box center [277, 159] width 77 height 6
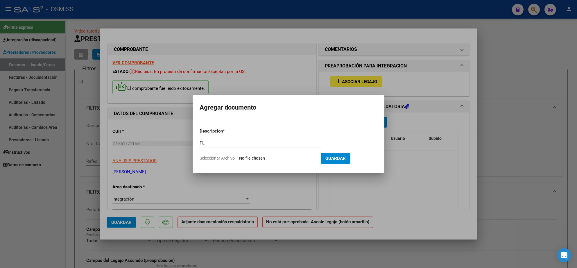
type input "C:\fakepath\20250802_115230 - [PERSON_NAME].jpg"
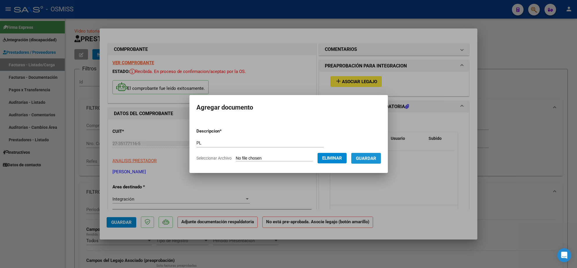
click at [373, 157] on span "Guardar" at bounding box center [366, 158] width 20 height 5
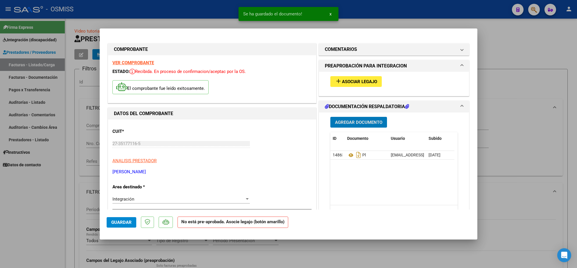
click at [360, 85] on button "add Asociar Legajo" at bounding box center [355, 81] width 51 height 11
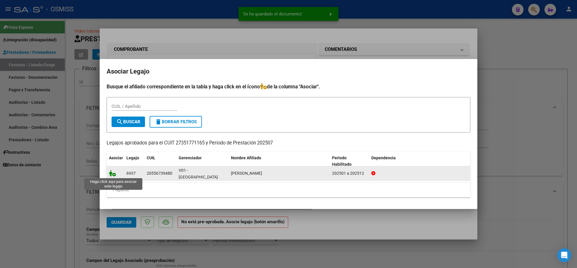
click at [113, 175] on icon at bounding box center [112, 173] width 7 height 6
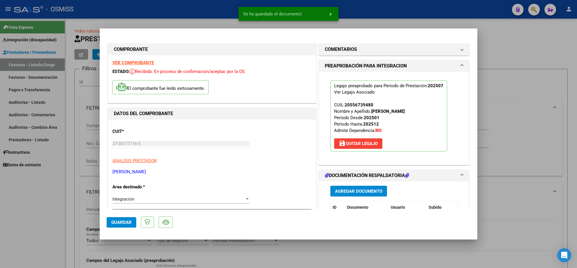
click at [120, 222] on span "Guardar" at bounding box center [121, 222] width 20 height 5
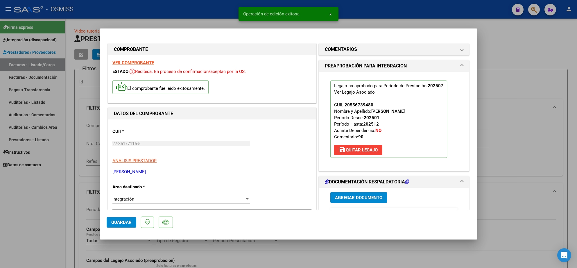
click at [54, 222] on div at bounding box center [288, 134] width 577 height 268
type input "$ 0,00"
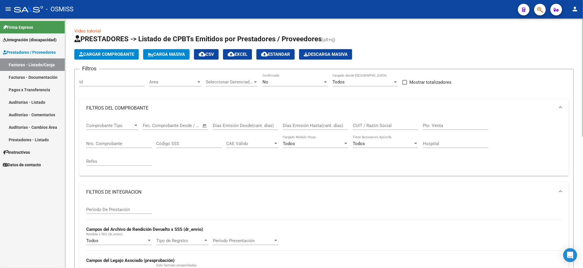
click at [123, 52] on span "Cargar Comprobante" at bounding box center [106, 54] width 55 height 5
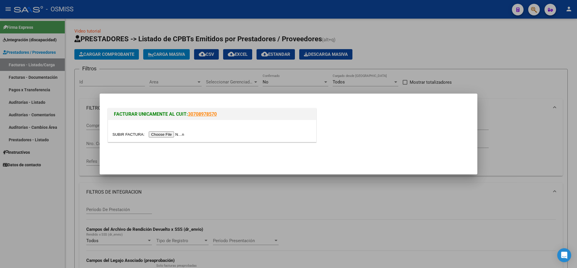
click at [175, 134] on input "file" at bounding box center [148, 134] width 73 height 6
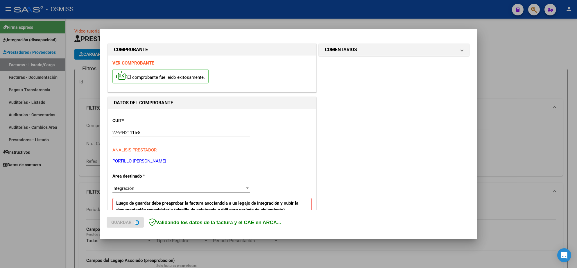
click at [139, 63] on strong "VER COMPROBANTE" at bounding box center [133, 62] width 42 height 5
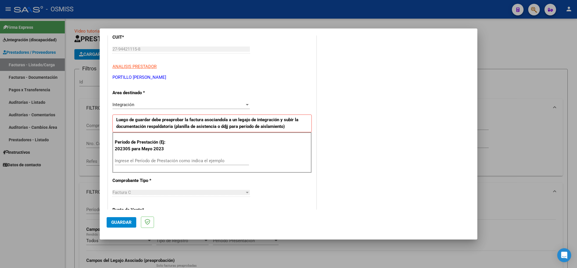
scroll to position [131, 0]
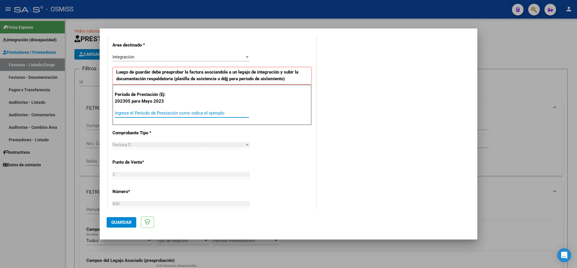
click at [204, 114] on input "Ingrese el Período de Prestación como indica el ejemplo" at bounding box center [182, 112] width 134 height 5
type input "202507"
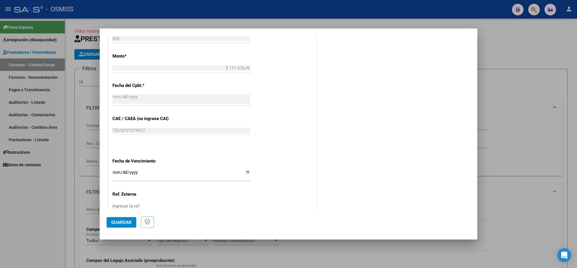
scroll to position [338, 0]
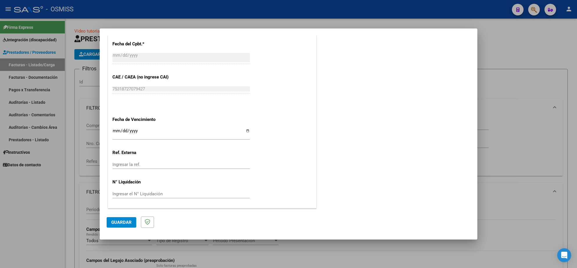
click at [115, 132] on input "Ingresar la fecha" at bounding box center [180, 132] width 137 height 9
type input "[DATE]"
click at [122, 220] on span "Guardar" at bounding box center [121, 222] width 20 height 5
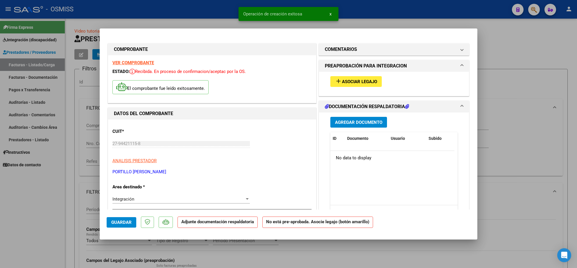
click at [364, 125] on span "Agregar Documento" at bounding box center [358, 122] width 47 height 5
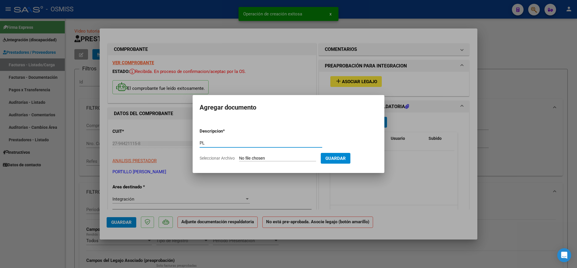
type input "PL"
click at [285, 159] on input "Seleccionar Archivo" at bounding box center [277, 159] width 77 height 6
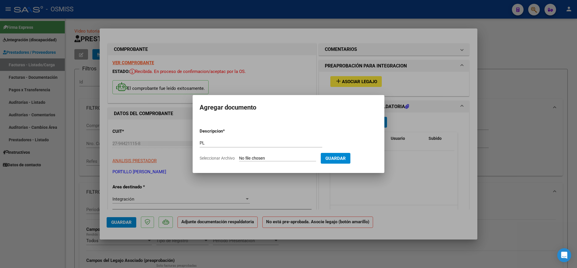
type input "C:\fakepath\As.[PERSON_NAME].07.25 - [PERSON_NAME].pdf"
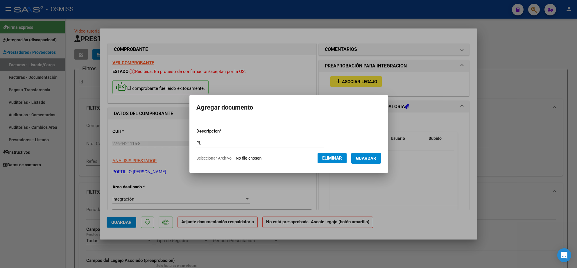
click at [364, 161] on button "Guardar" at bounding box center [366, 158] width 30 height 11
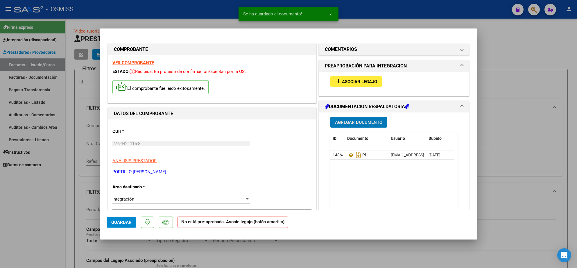
click at [363, 83] on span "Asociar Legajo" at bounding box center [359, 81] width 35 height 5
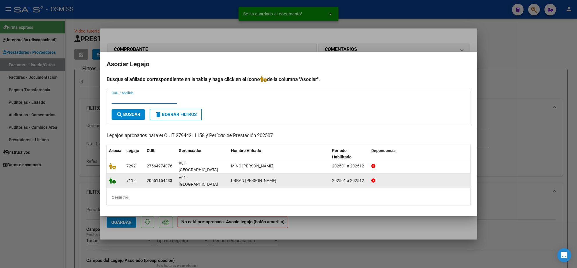
click at [112, 179] on icon at bounding box center [112, 180] width 7 height 6
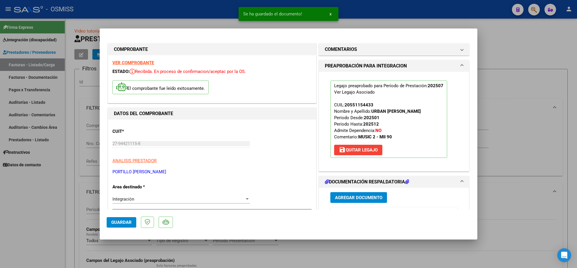
click at [122, 222] on span "Guardar" at bounding box center [121, 222] width 20 height 5
click at [60, 224] on div at bounding box center [288, 134] width 577 height 268
type input "$ 0,00"
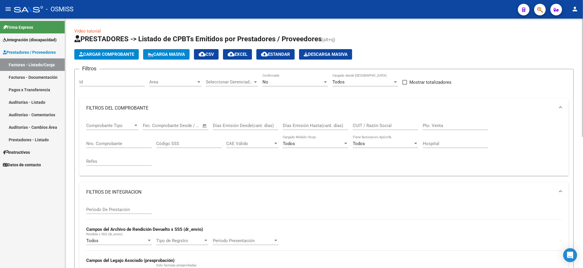
click at [115, 58] on button "Cargar Comprobante" at bounding box center [106, 54] width 64 height 10
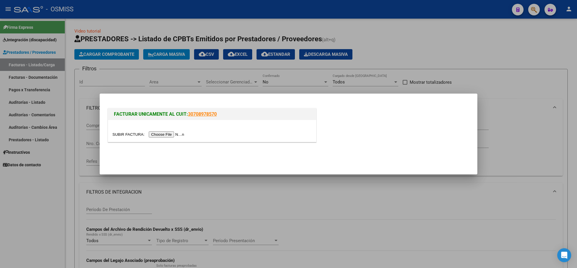
click at [181, 135] on input "file" at bounding box center [148, 134] width 73 height 6
click at [182, 135] on input "file" at bounding box center [148, 134] width 73 height 6
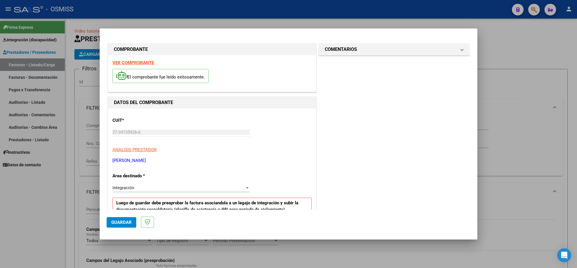
click at [142, 63] on strong "VER COMPROBANTE" at bounding box center [133, 62] width 42 height 5
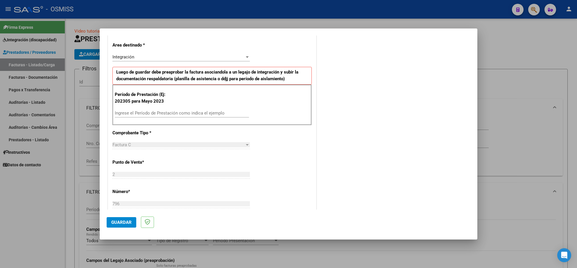
click at [205, 115] on input "Ingrese el Período de Prestación como indica el ejemplo" at bounding box center [182, 112] width 134 height 5
type input "202507"
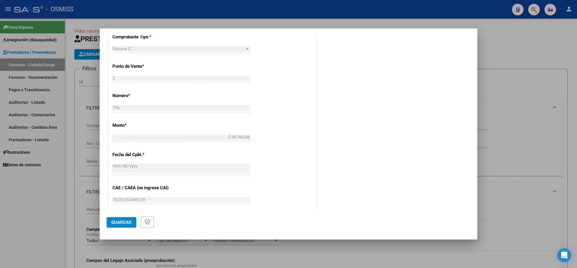
scroll to position [305, 0]
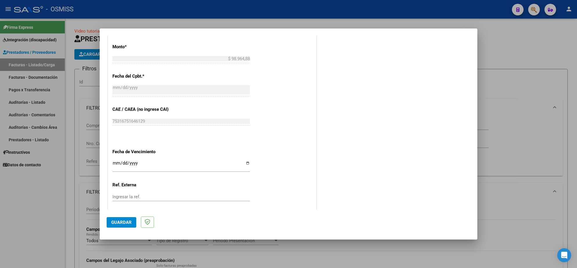
click at [116, 167] on input "Ingresar la fecha" at bounding box center [180, 165] width 137 height 9
type input "[DATE]"
click at [116, 218] on button "Guardar" at bounding box center [122, 222] width 30 height 10
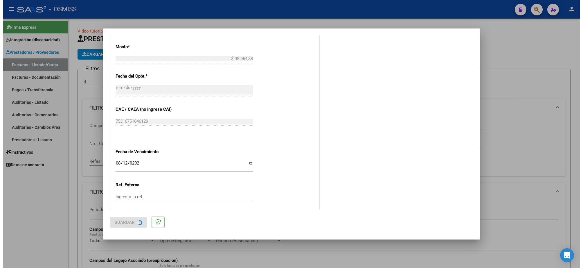
scroll to position [0, 0]
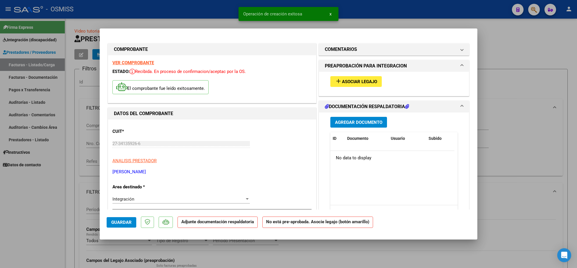
click at [354, 121] on span "Agregar Documento" at bounding box center [358, 122] width 47 height 5
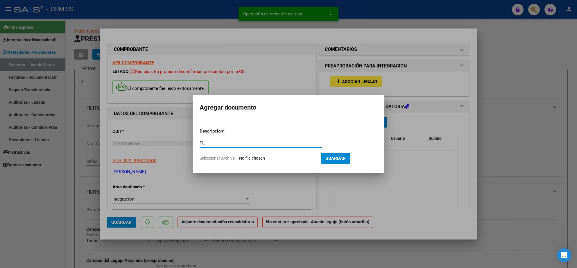
type input "PL"
click at [269, 158] on input "Seleccionar Archivo" at bounding box center [277, 159] width 77 height 6
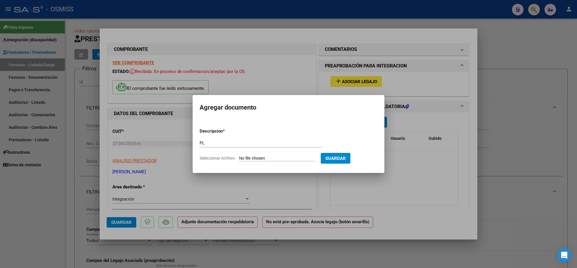
type input "C:\fakepath\PLANILLA - [PERSON_NAME] (7).pdf"
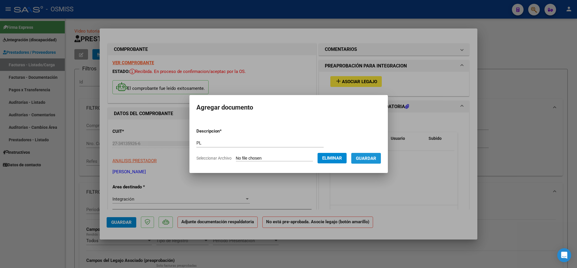
click at [373, 156] on span "Guardar" at bounding box center [366, 158] width 20 height 5
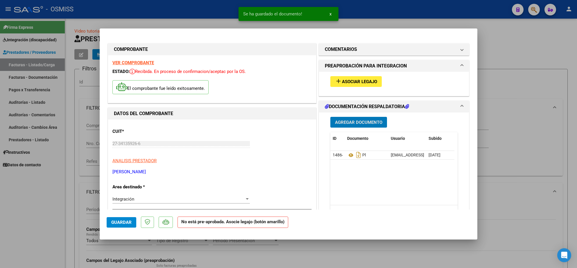
click at [370, 80] on span "Asociar Legajo" at bounding box center [359, 81] width 35 height 5
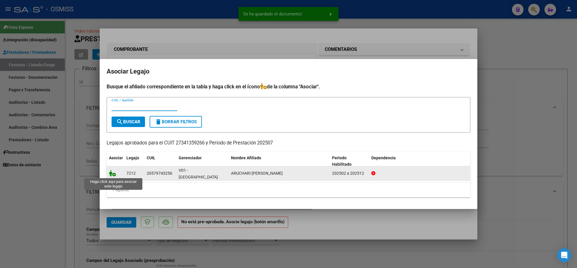
click at [113, 175] on icon at bounding box center [112, 173] width 7 height 6
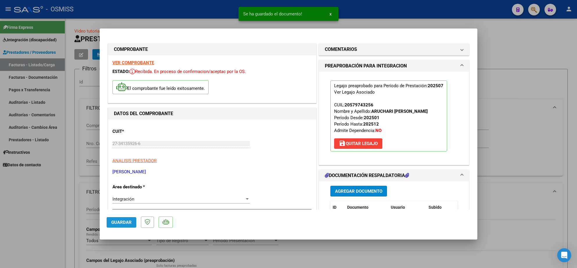
click at [121, 220] on span "Guardar" at bounding box center [121, 222] width 20 height 5
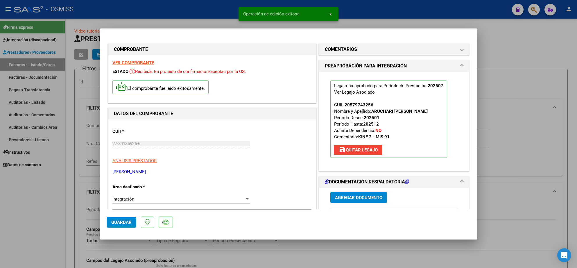
drag, startPoint x: 67, startPoint y: 219, endPoint x: 183, endPoint y: 54, distance: 201.2
click at [67, 219] on div at bounding box center [288, 134] width 577 height 268
type input "$ 0,00"
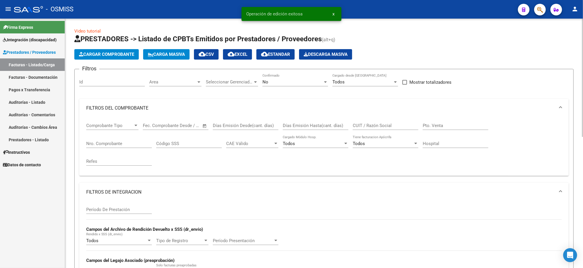
click at [404, 33] on div "Video tutorial PRESTADORES -> Listado de CPBTs Emitidos por Prestadores / Prove…" at bounding box center [323, 272] width 499 height 489
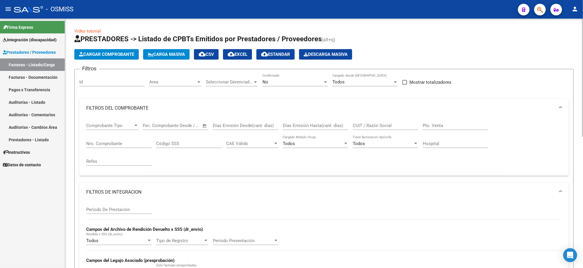
click at [129, 55] on span "Cargar Comprobante" at bounding box center [106, 54] width 55 height 5
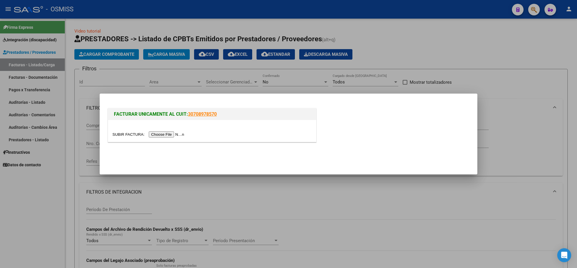
click at [181, 134] on input "file" at bounding box center [148, 134] width 73 height 6
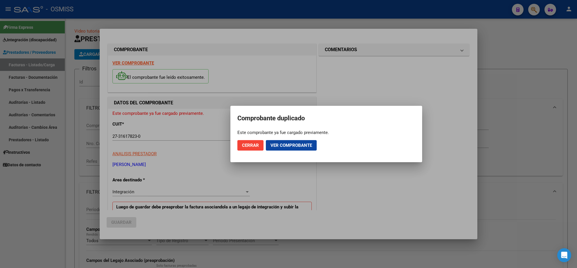
click at [363, 17] on div at bounding box center [288, 134] width 577 height 268
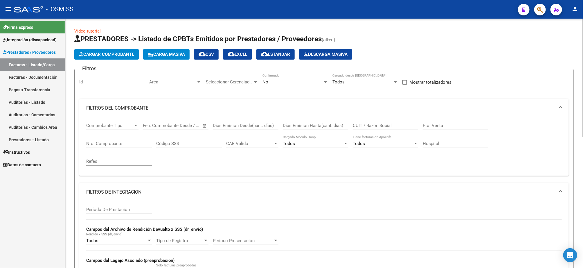
click at [115, 53] on span "Cargar Comprobante" at bounding box center [106, 54] width 55 height 5
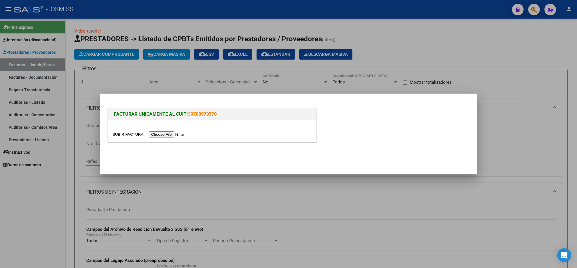
click at [176, 136] on input "file" at bounding box center [148, 134] width 73 height 6
